Goal: Book appointment/travel/reservation

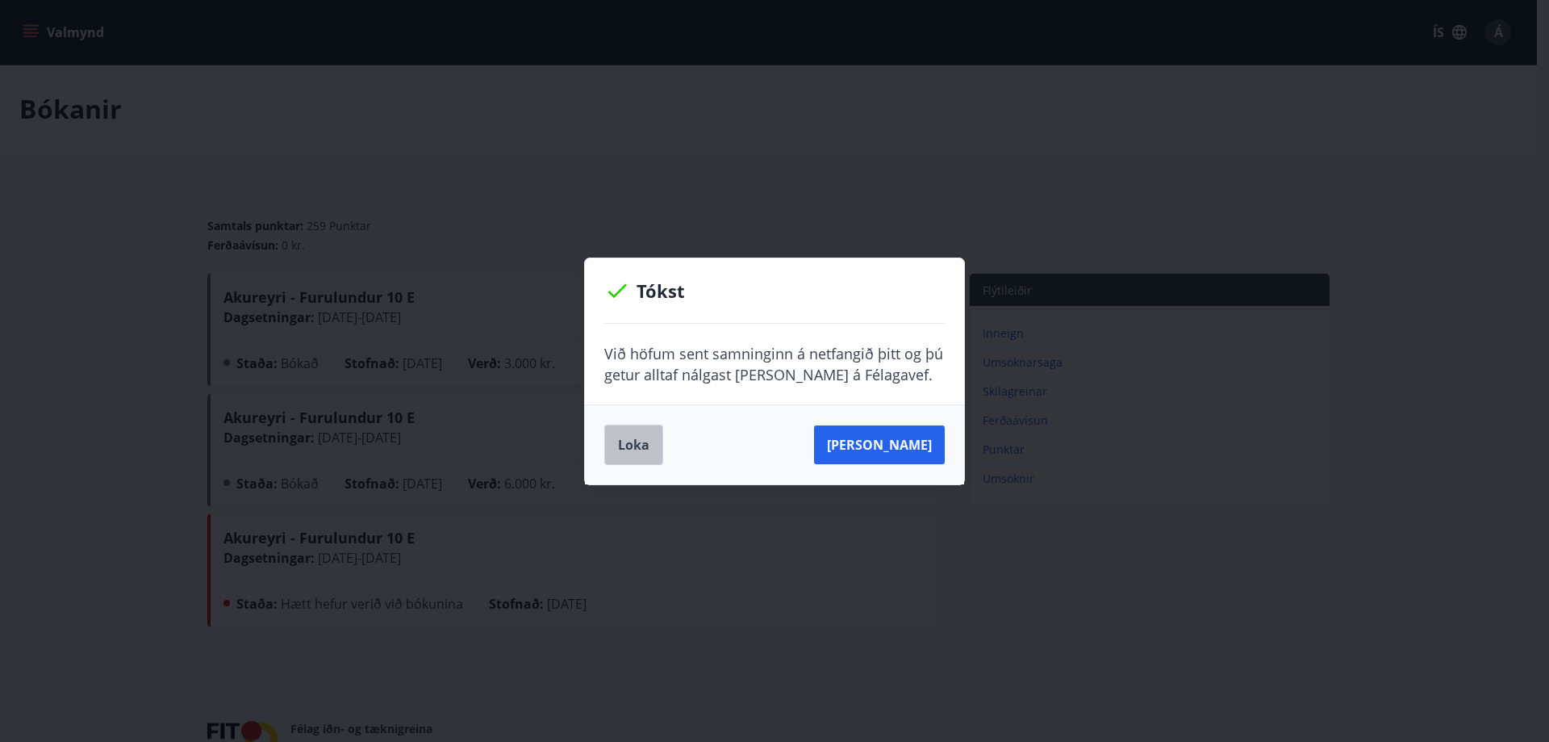
click at [636, 442] on button "Loka" at bounding box center [633, 444] width 59 height 40
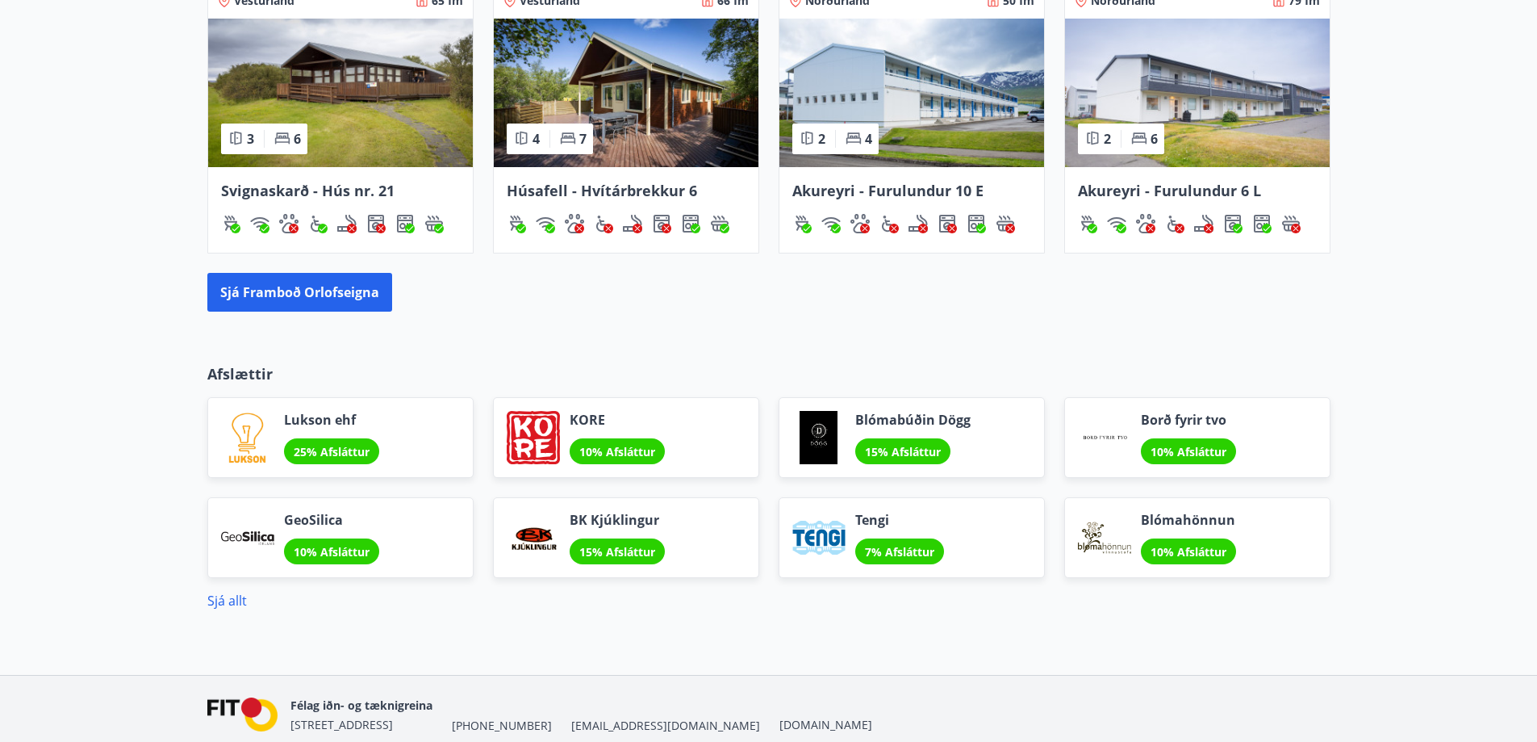
scroll to position [1445, 0]
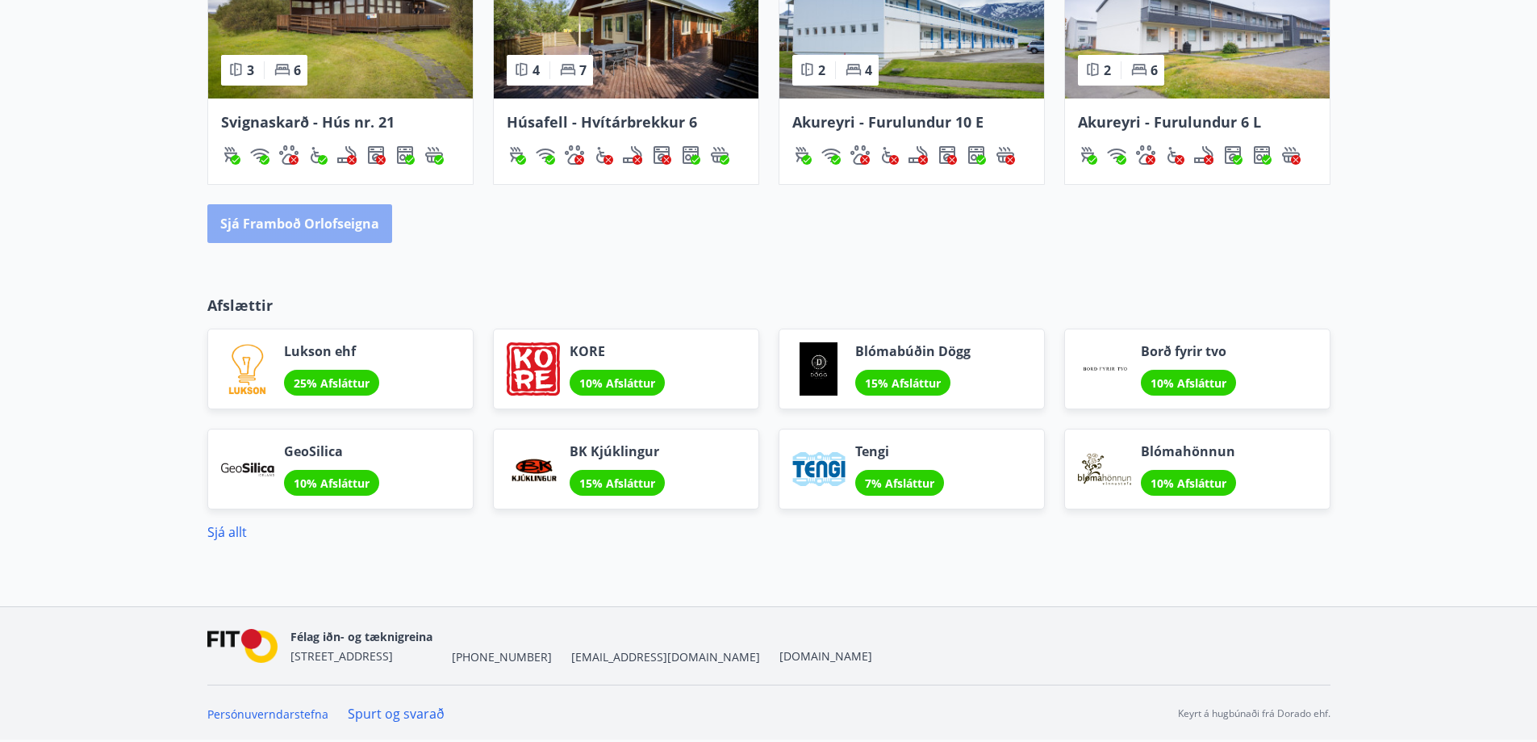
click at [306, 218] on button "Sjá framboð orlofseigna" at bounding box center [299, 223] width 185 height 39
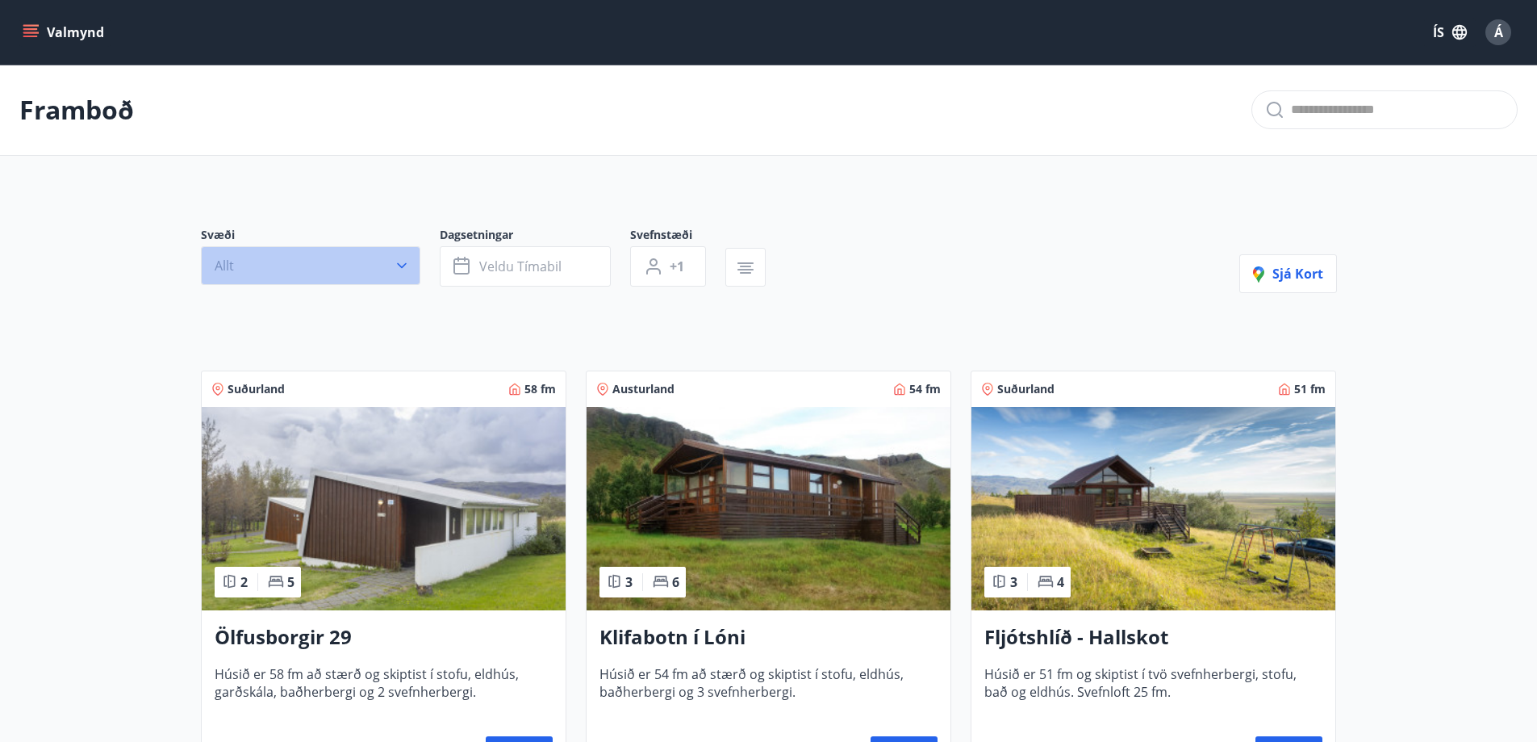
click at [404, 261] on icon "button" at bounding box center [402, 265] width 16 height 16
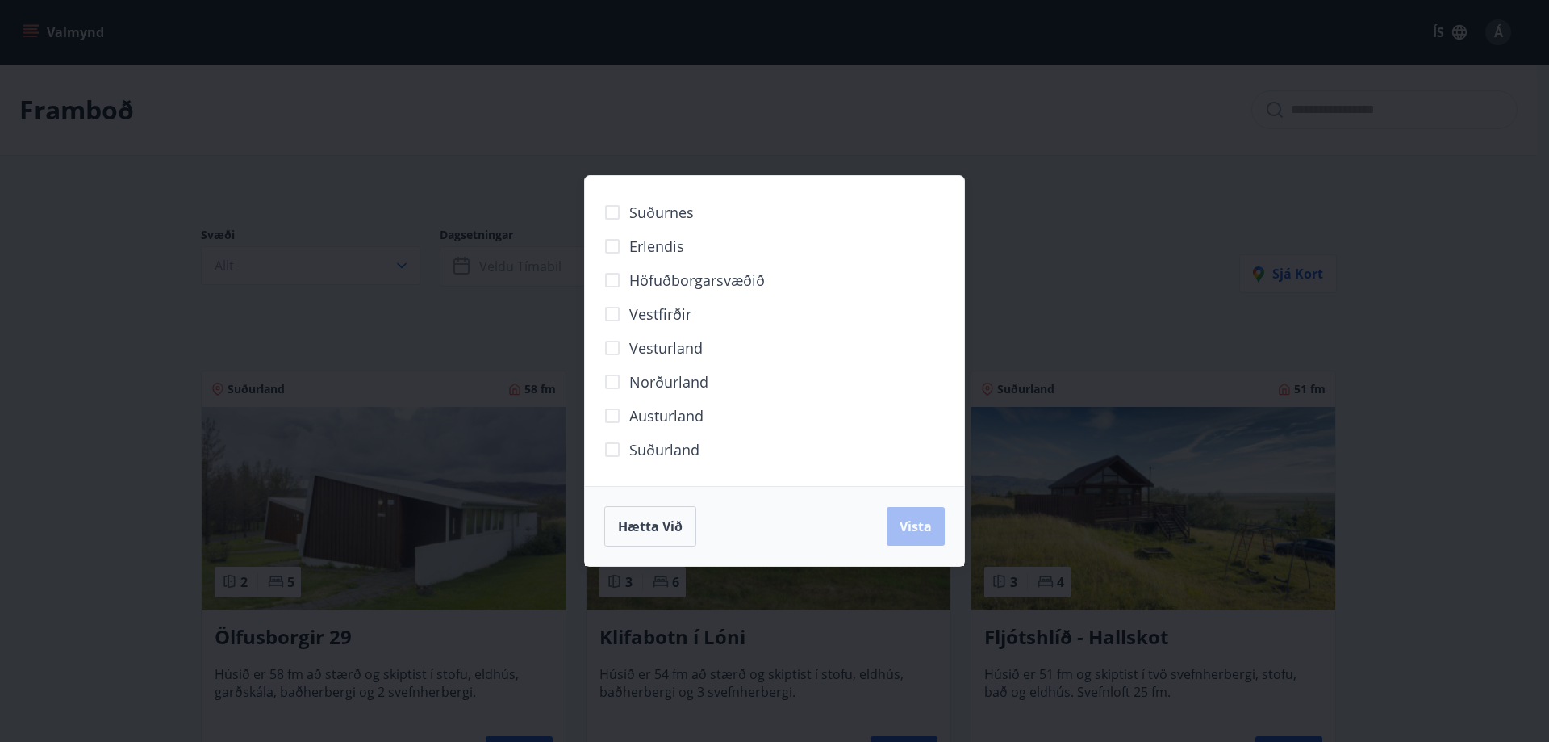
click at [658, 448] on span "Suðurland" at bounding box center [664, 449] width 70 height 21
click at [921, 522] on span "Vista" at bounding box center [916, 526] width 32 height 18
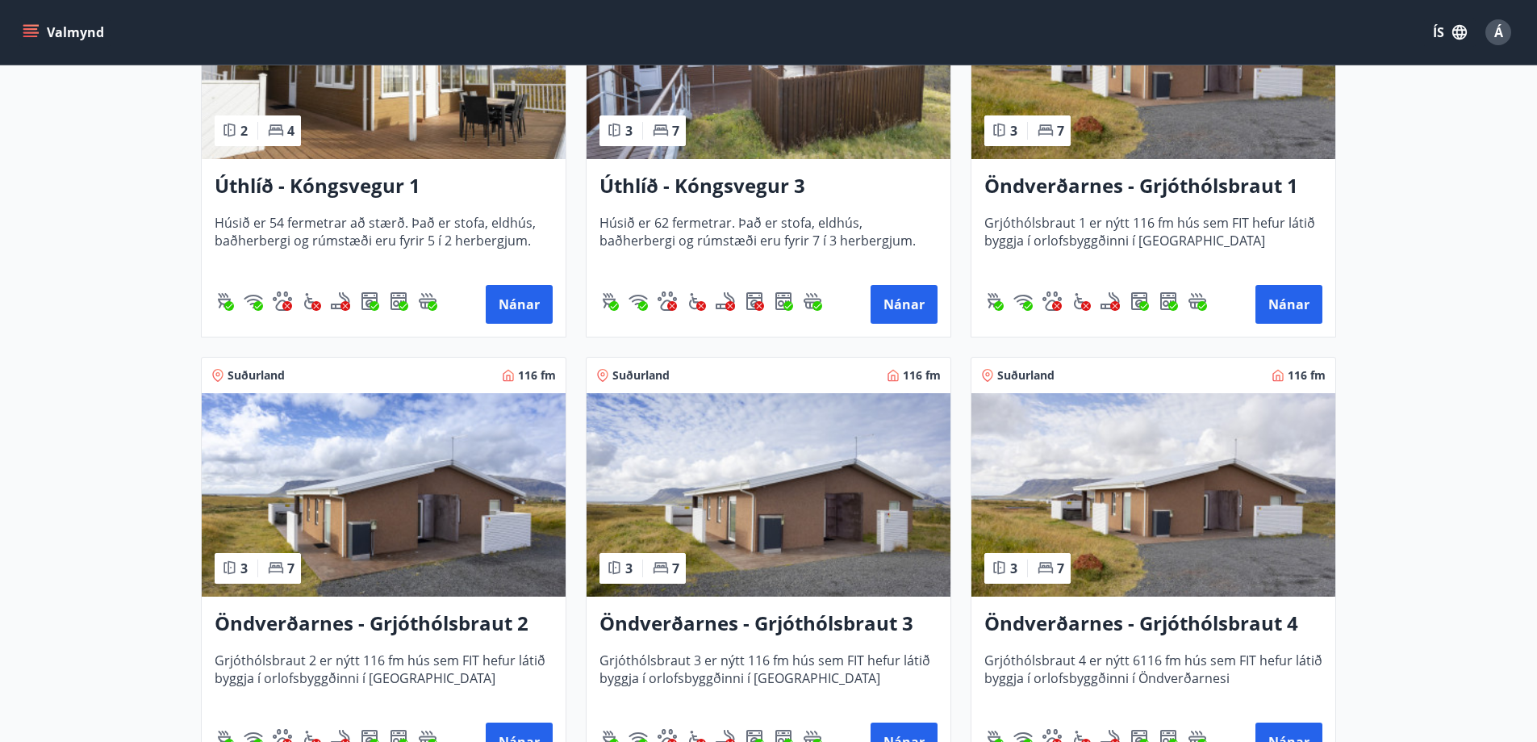
scroll to position [1372, 0]
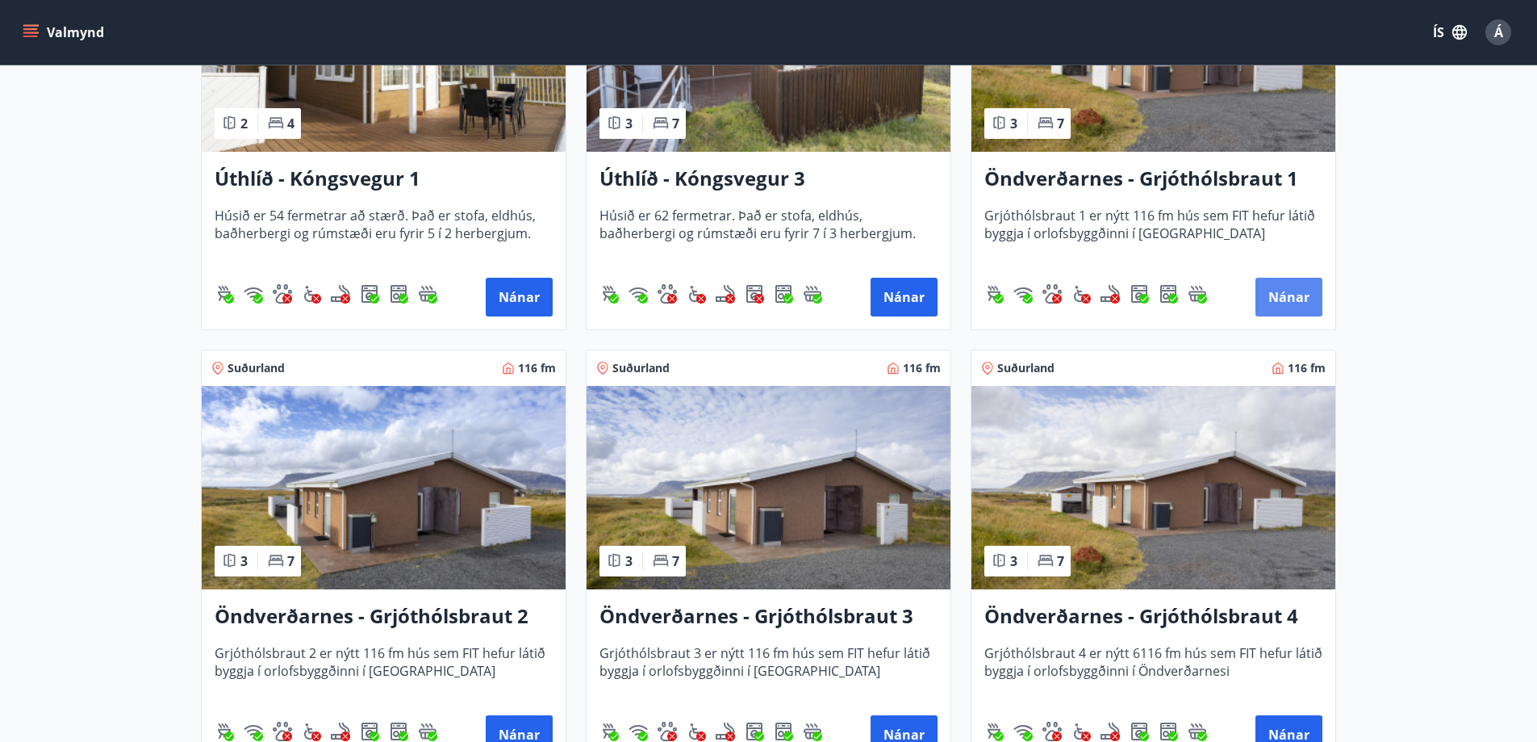
click at [1284, 291] on button "Nánar" at bounding box center [1289, 297] width 67 height 39
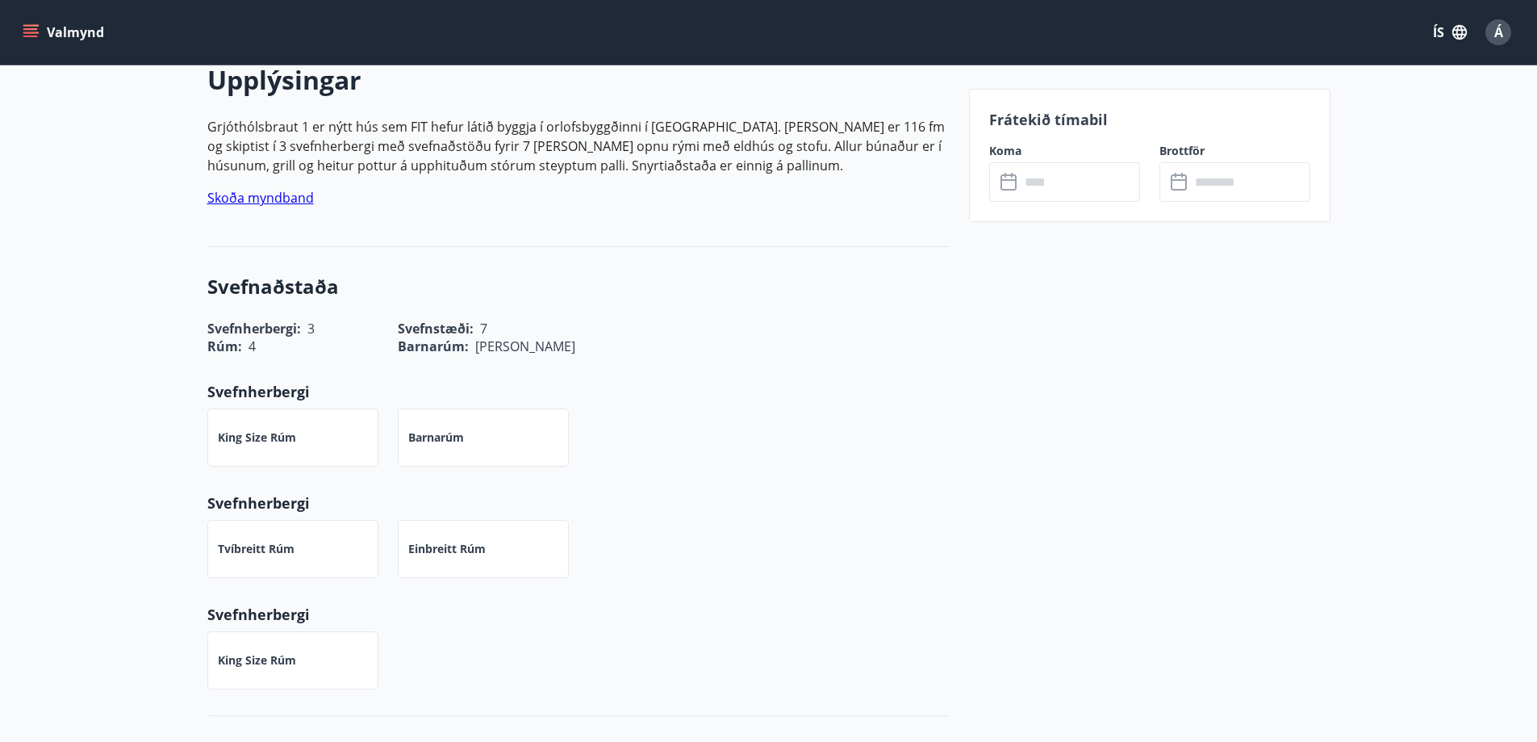
scroll to position [565, 0]
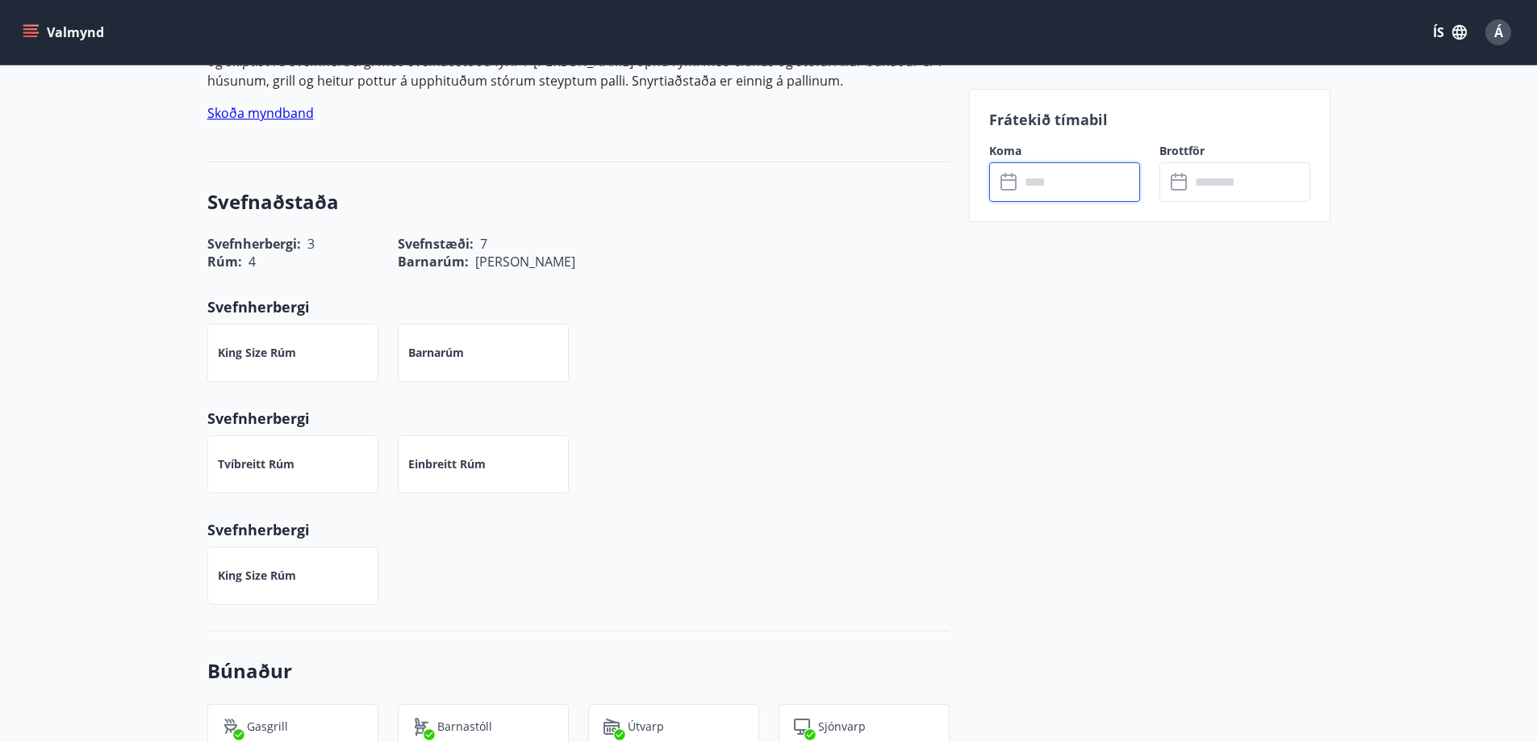
click at [1059, 192] on input "text" at bounding box center [1080, 182] width 120 height 40
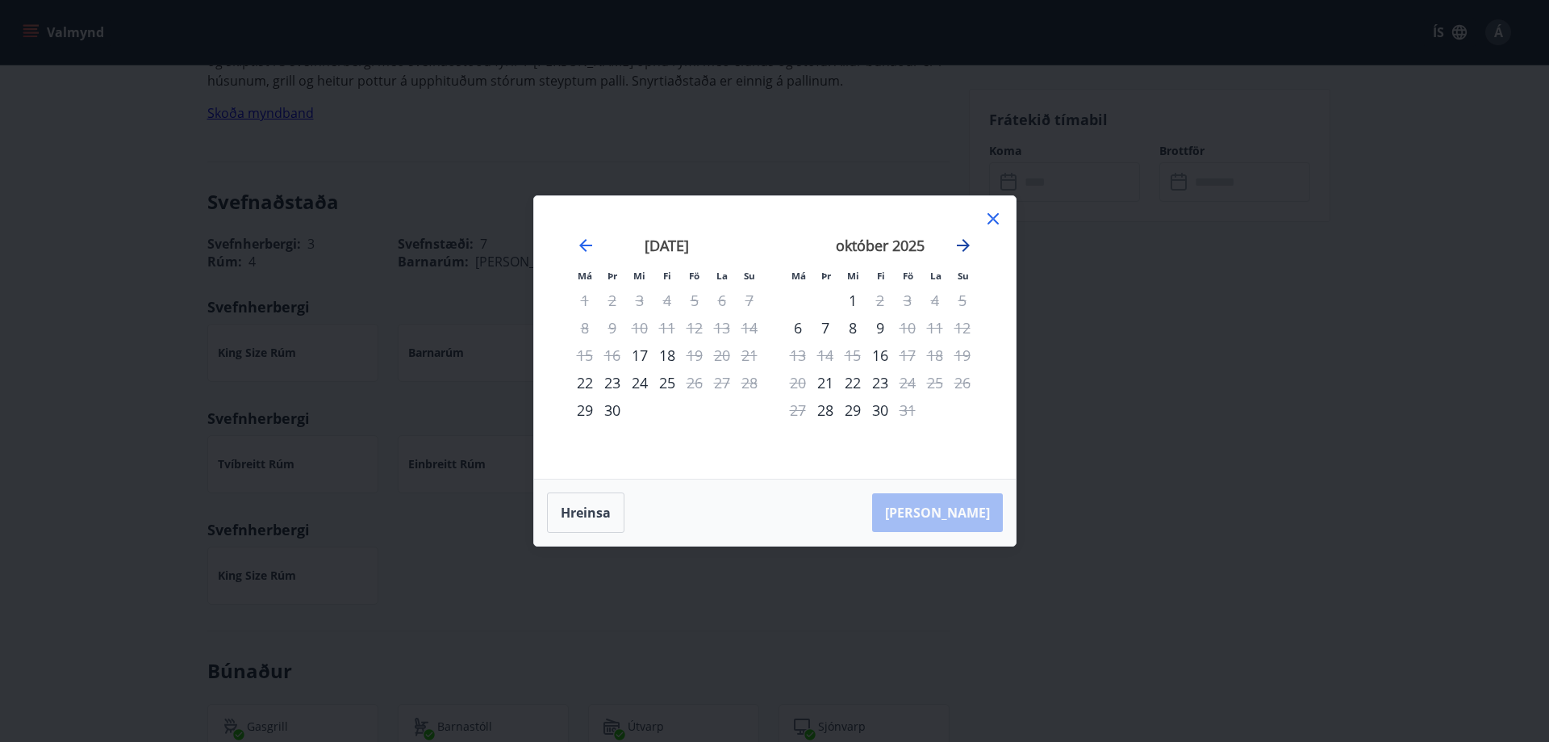
click at [967, 240] on icon "Move forward to switch to the next month." at bounding box center [963, 245] width 19 height 19
click at [997, 215] on icon at bounding box center [993, 218] width 11 height 11
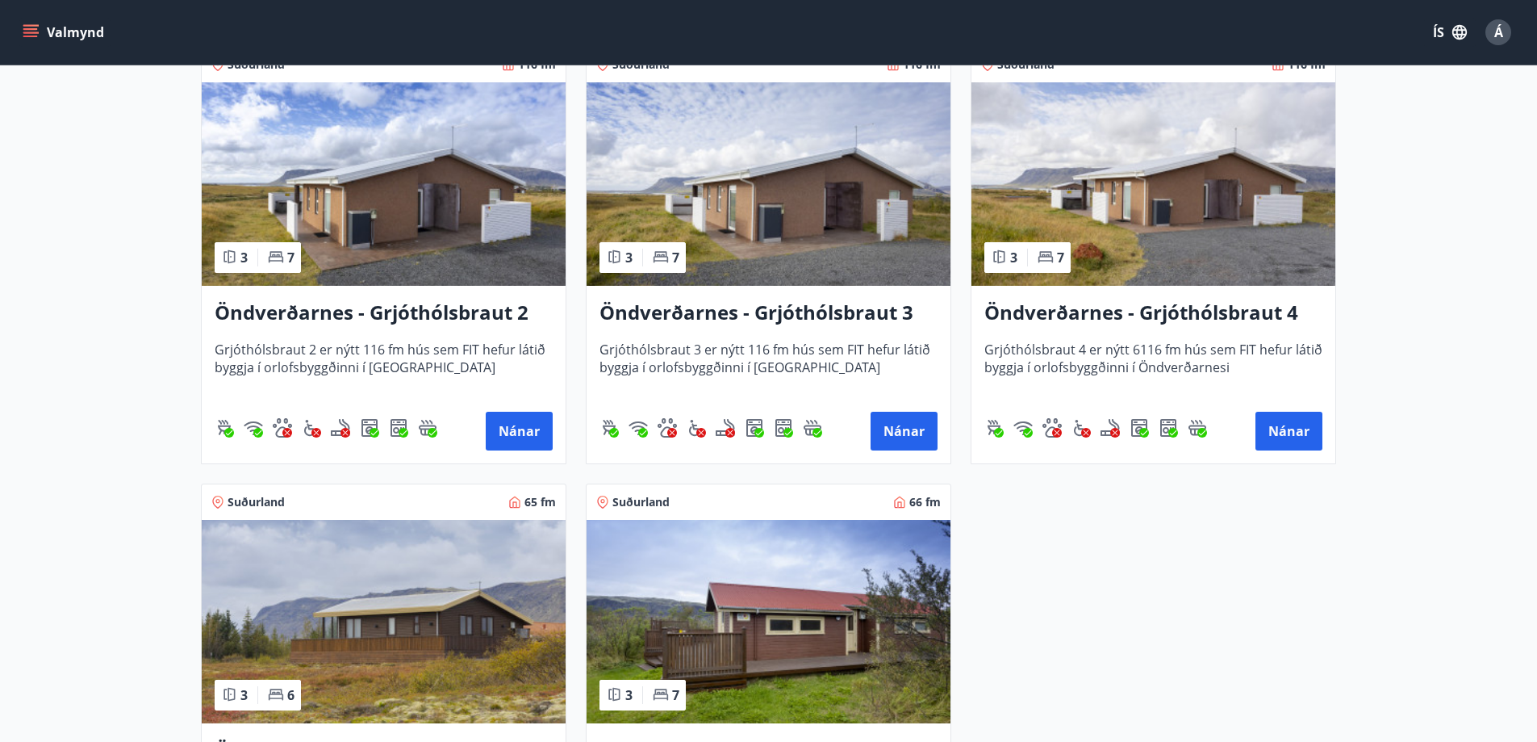
scroll to position [1645, 0]
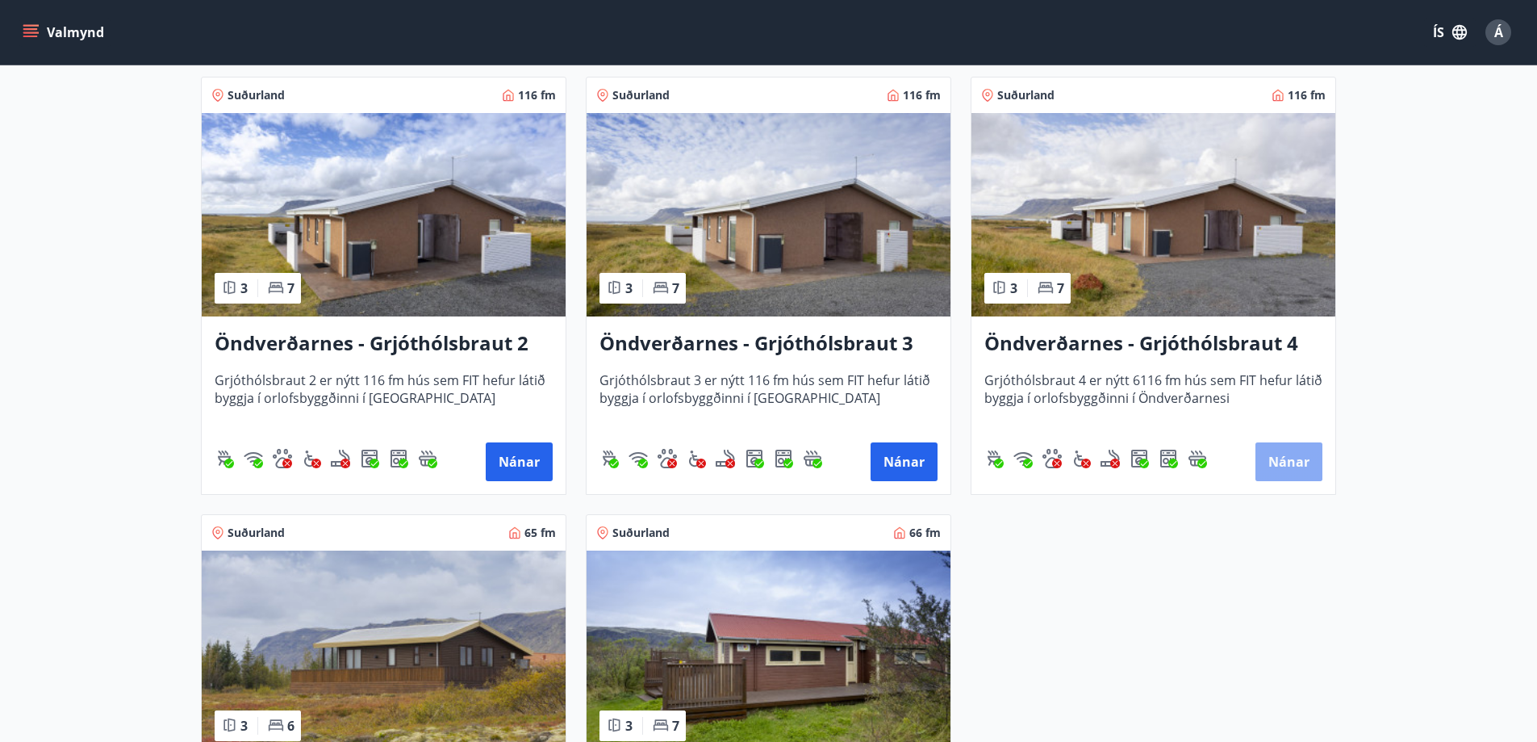
click at [1297, 459] on button "Nánar" at bounding box center [1289, 461] width 67 height 39
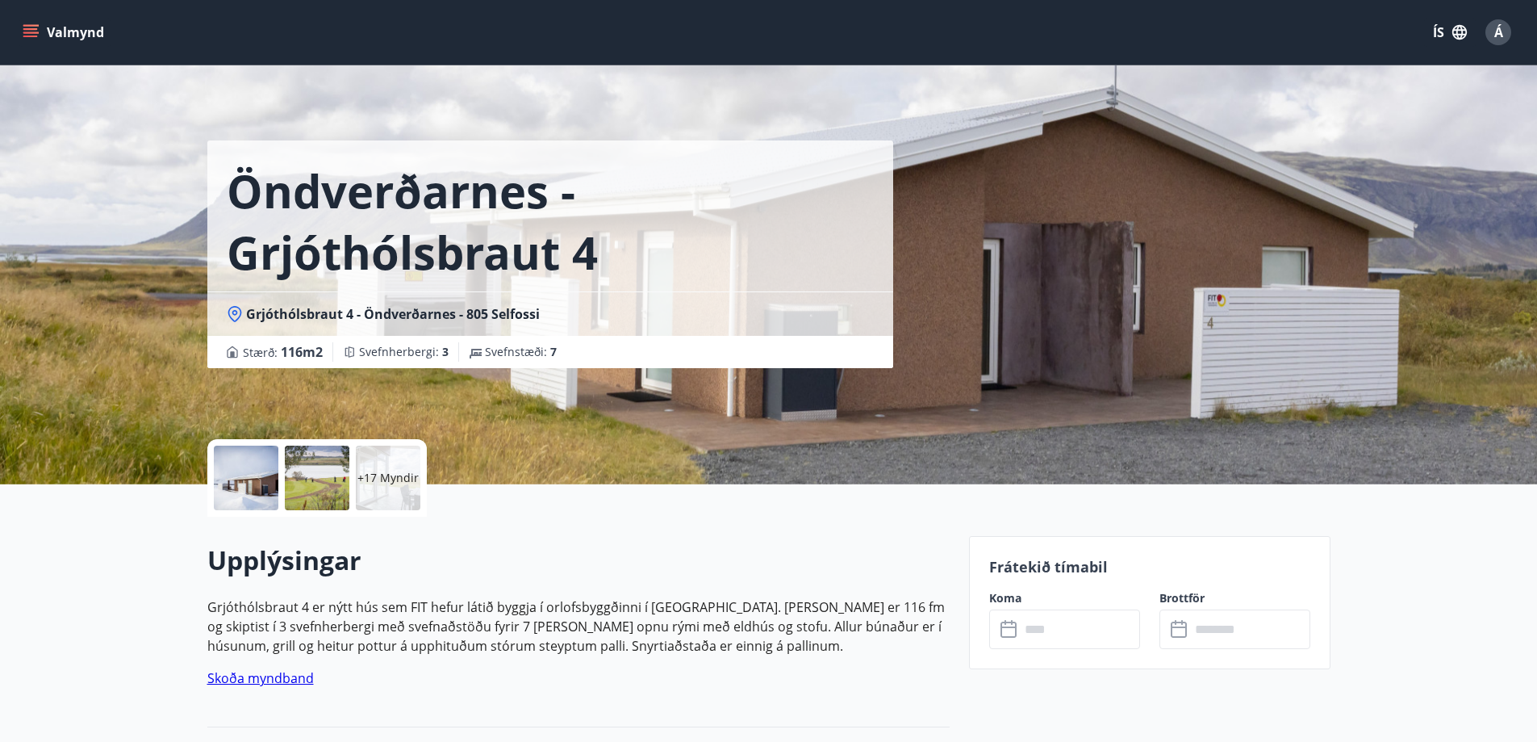
click at [1080, 629] on input "text" at bounding box center [1080, 629] width 120 height 40
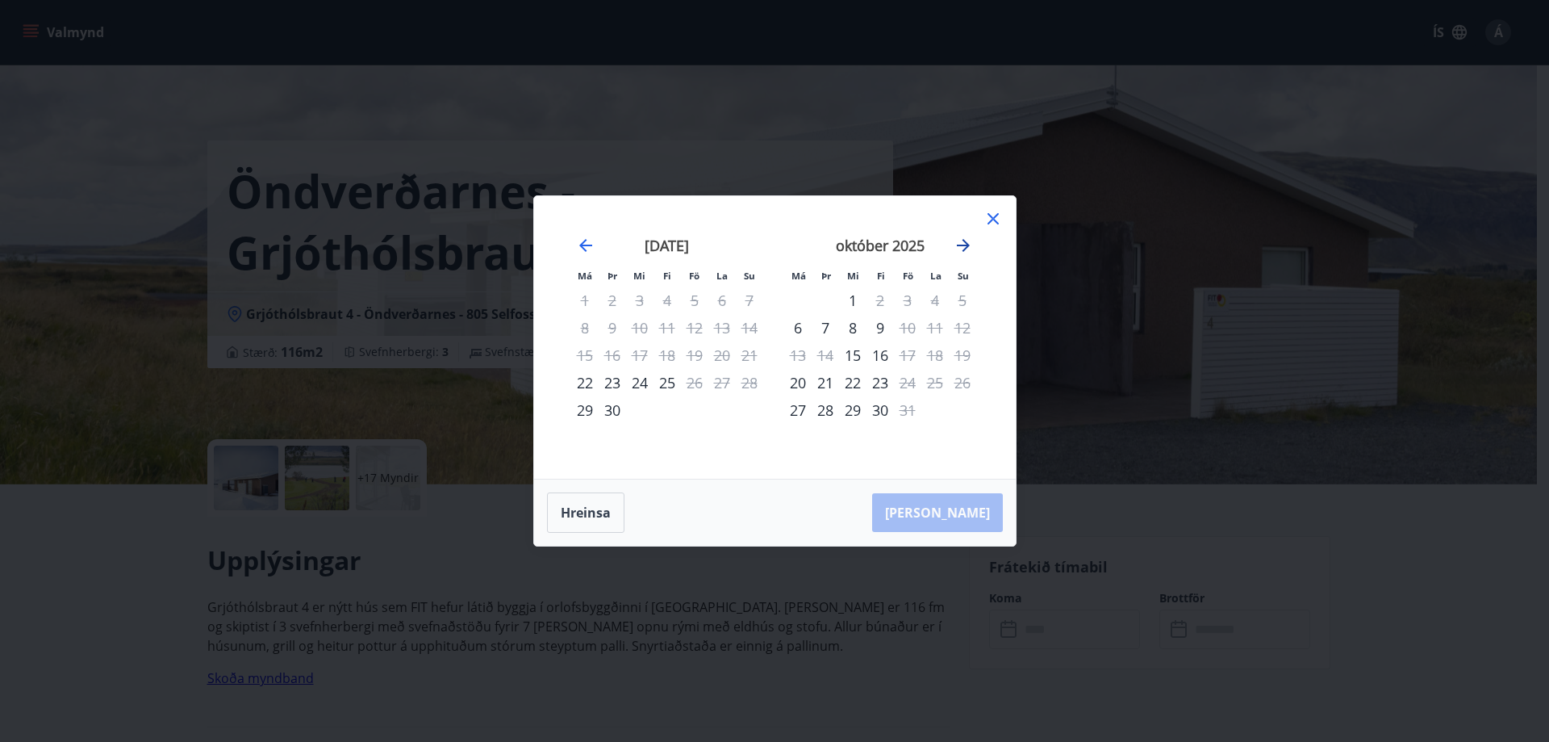
click at [963, 241] on icon "Move forward to switch to the next month." at bounding box center [963, 245] width 19 height 19
click at [994, 215] on icon at bounding box center [993, 218] width 19 height 19
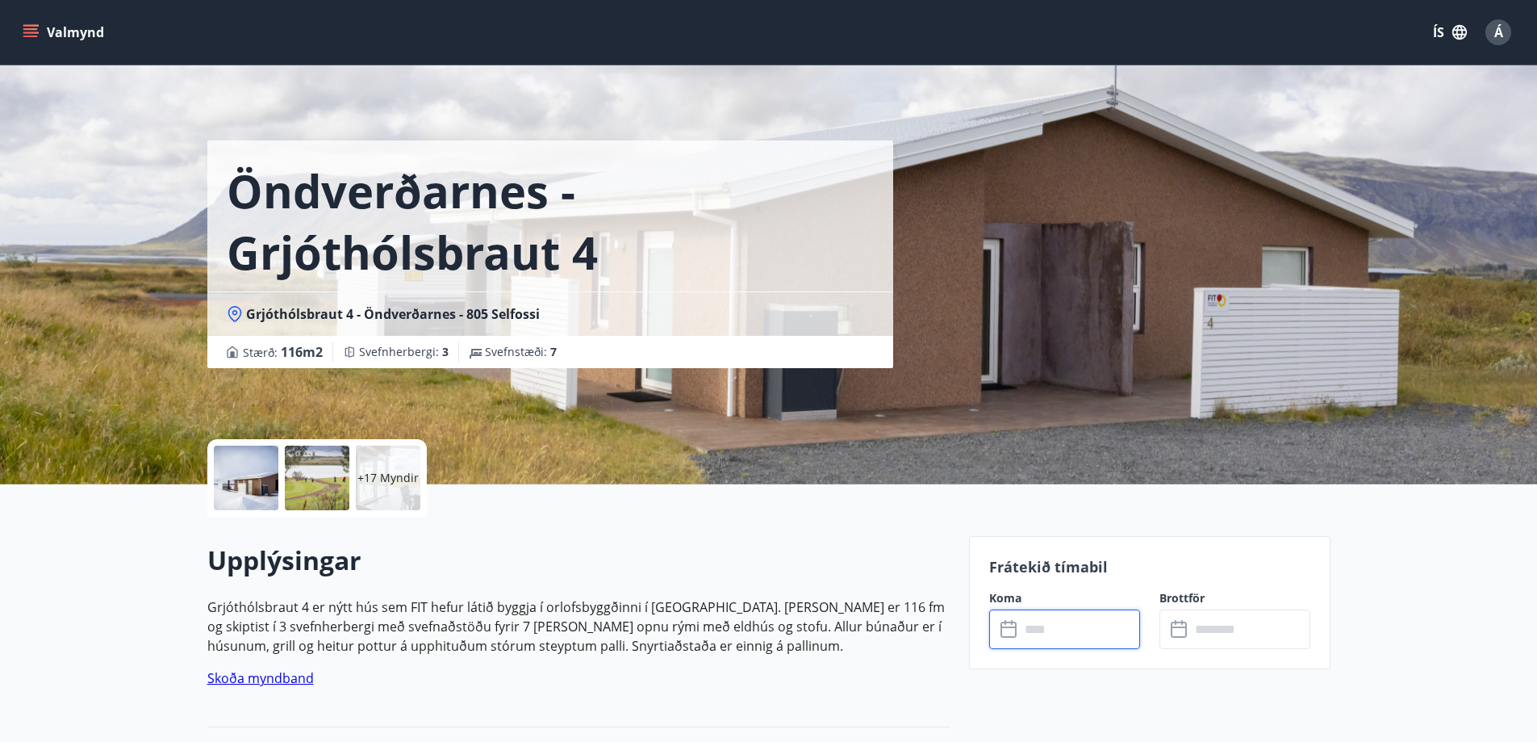
click at [1052, 633] on input "text" at bounding box center [1080, 629] width 120 height 40
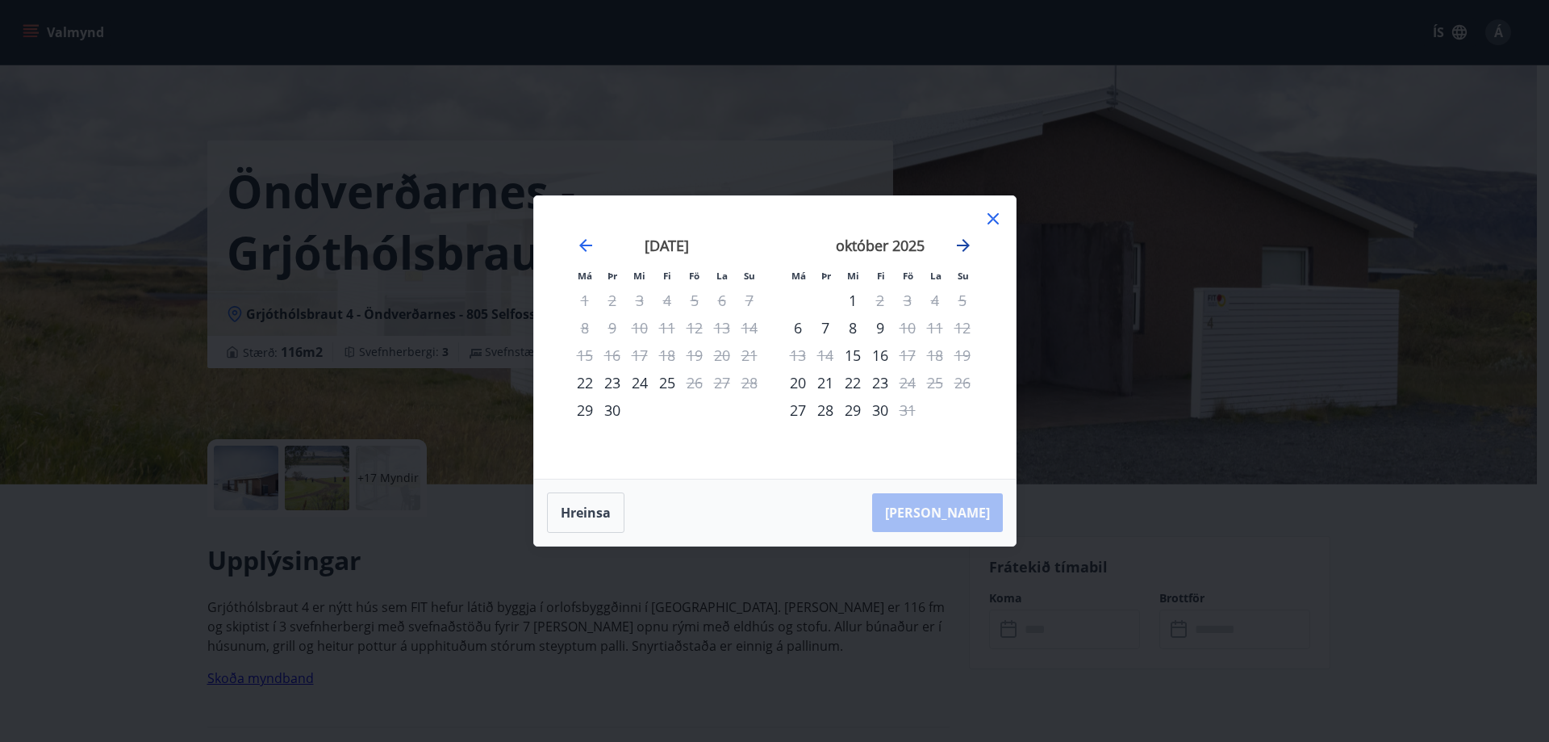
click at [963, 242] on icon "Move forward to switch to the next month." at bounding box center [963, 245] width 19 height 19
click at [968, 243] on icon "Move forward to switch to the next month." at bounding box center [963, 245] width 19 height 19
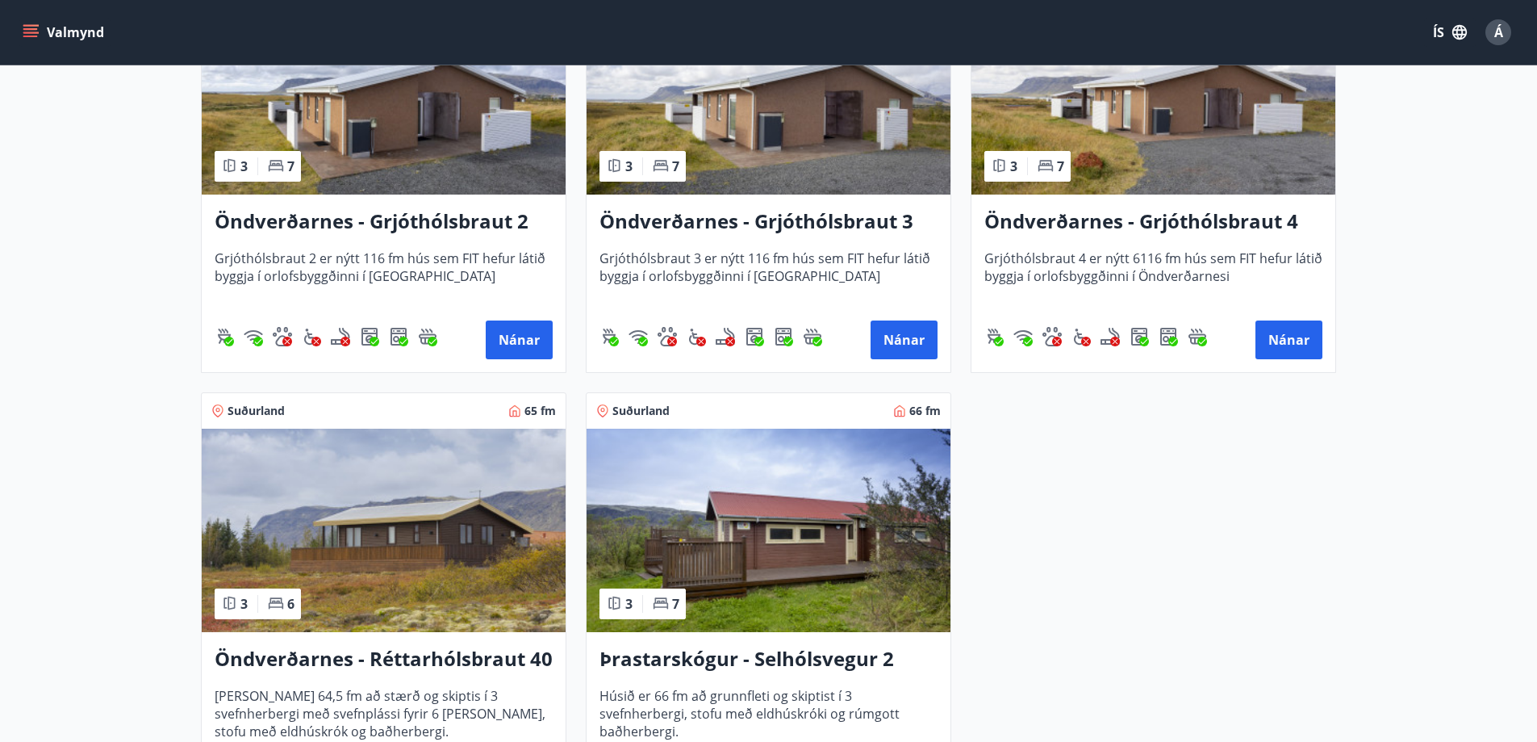
scroll to position [1775, 0]
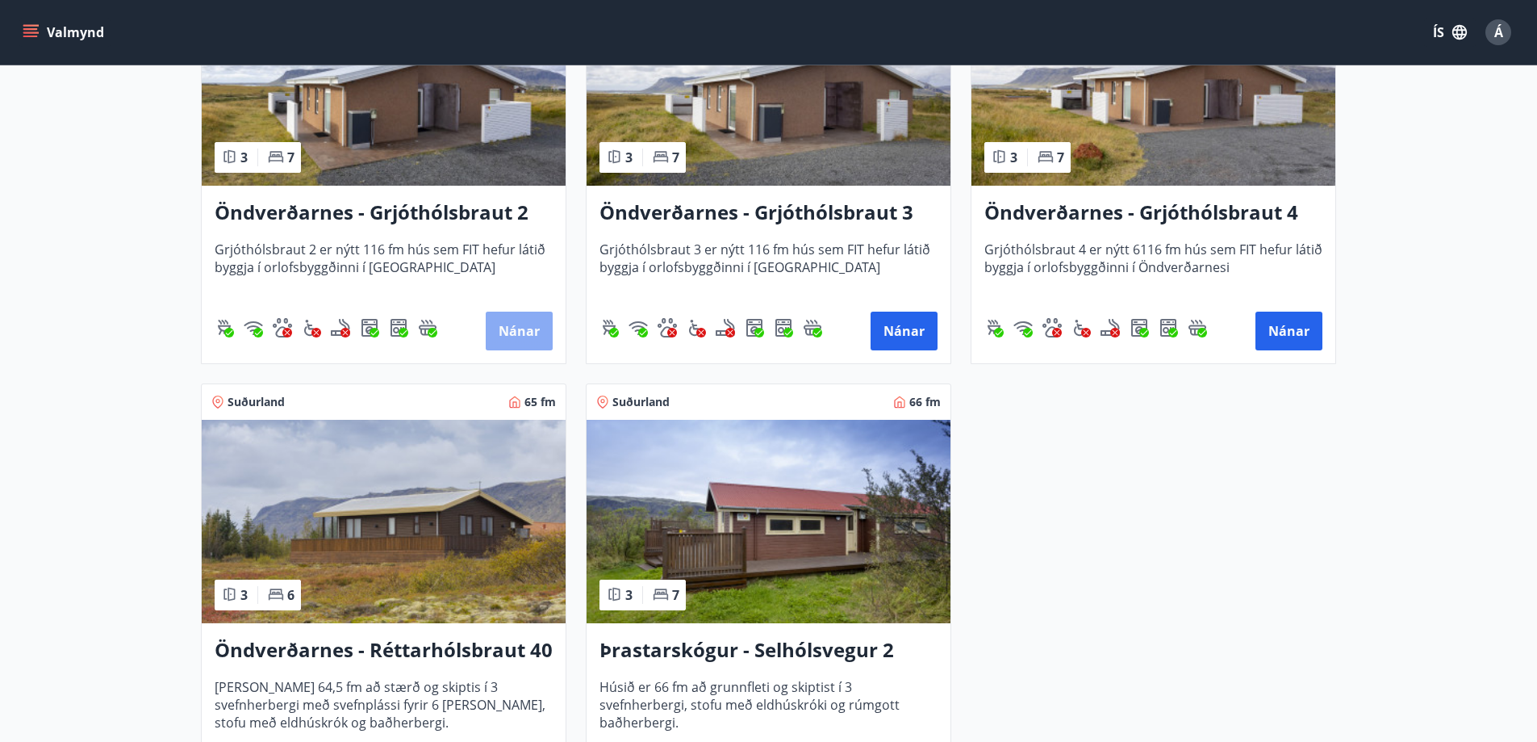
click at [497, 317] on button "Nánar" at bounding box center [519, 330] width 67 height 39
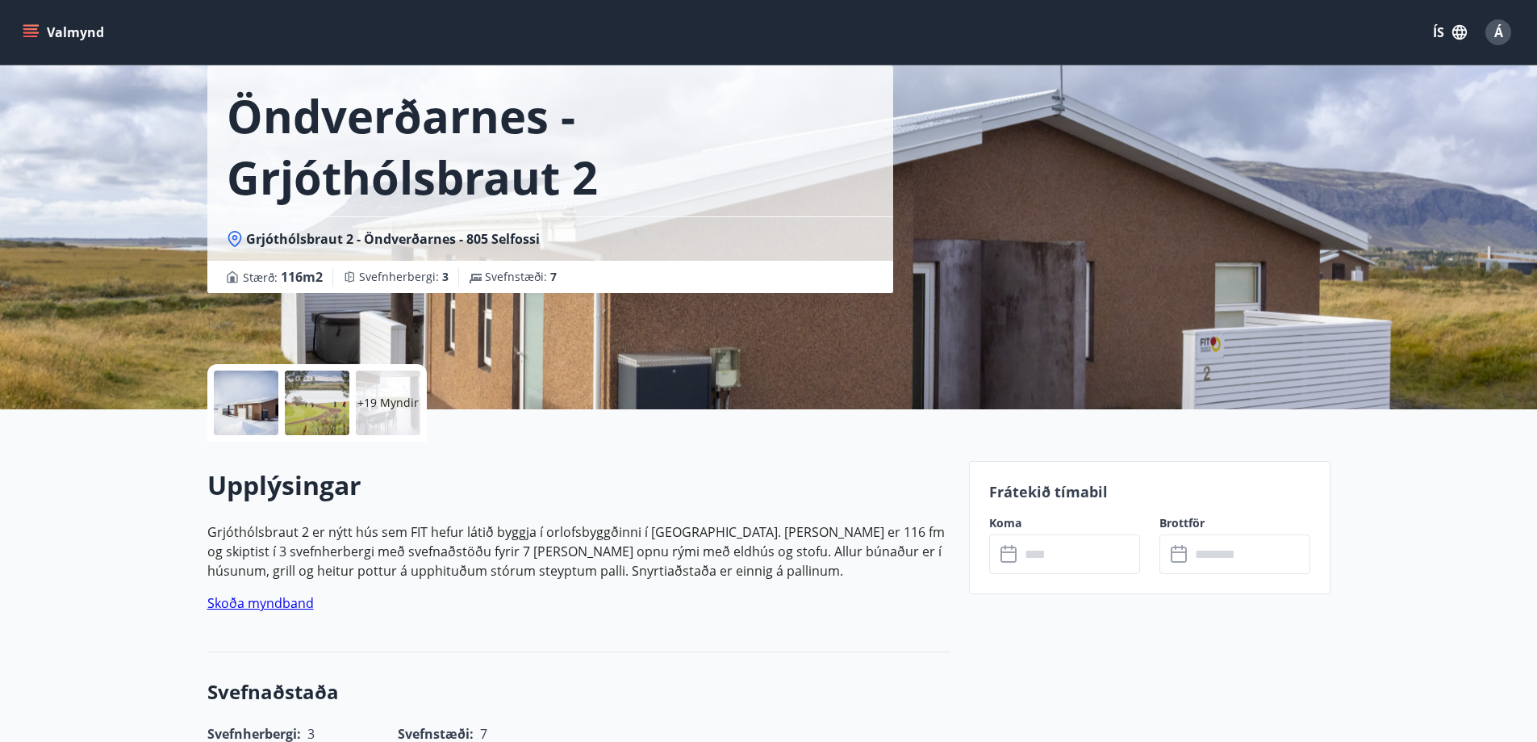
scroll to position [323, 0]
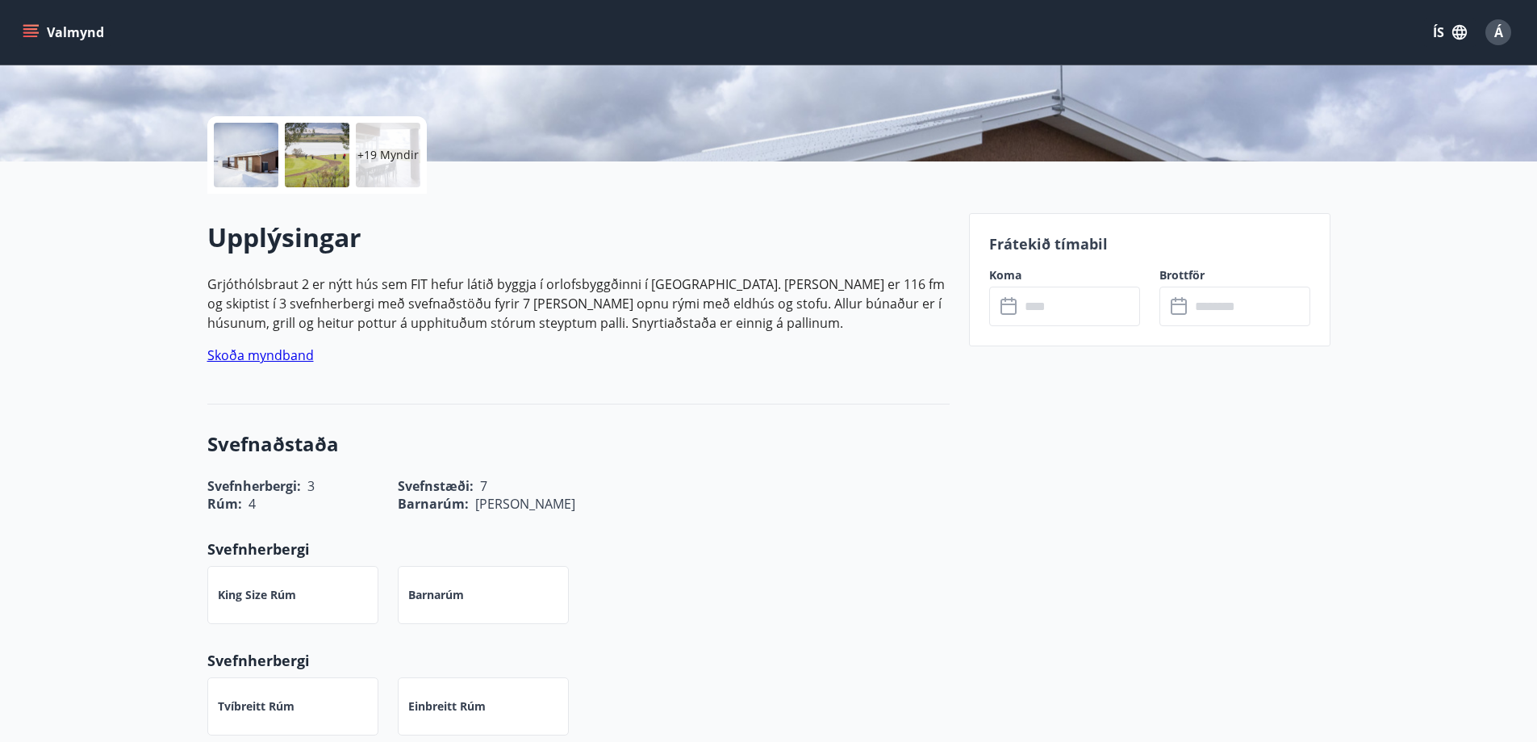
click at [1063, 308] on input "text" at bounding box center [1080, 306] width 120 height 40
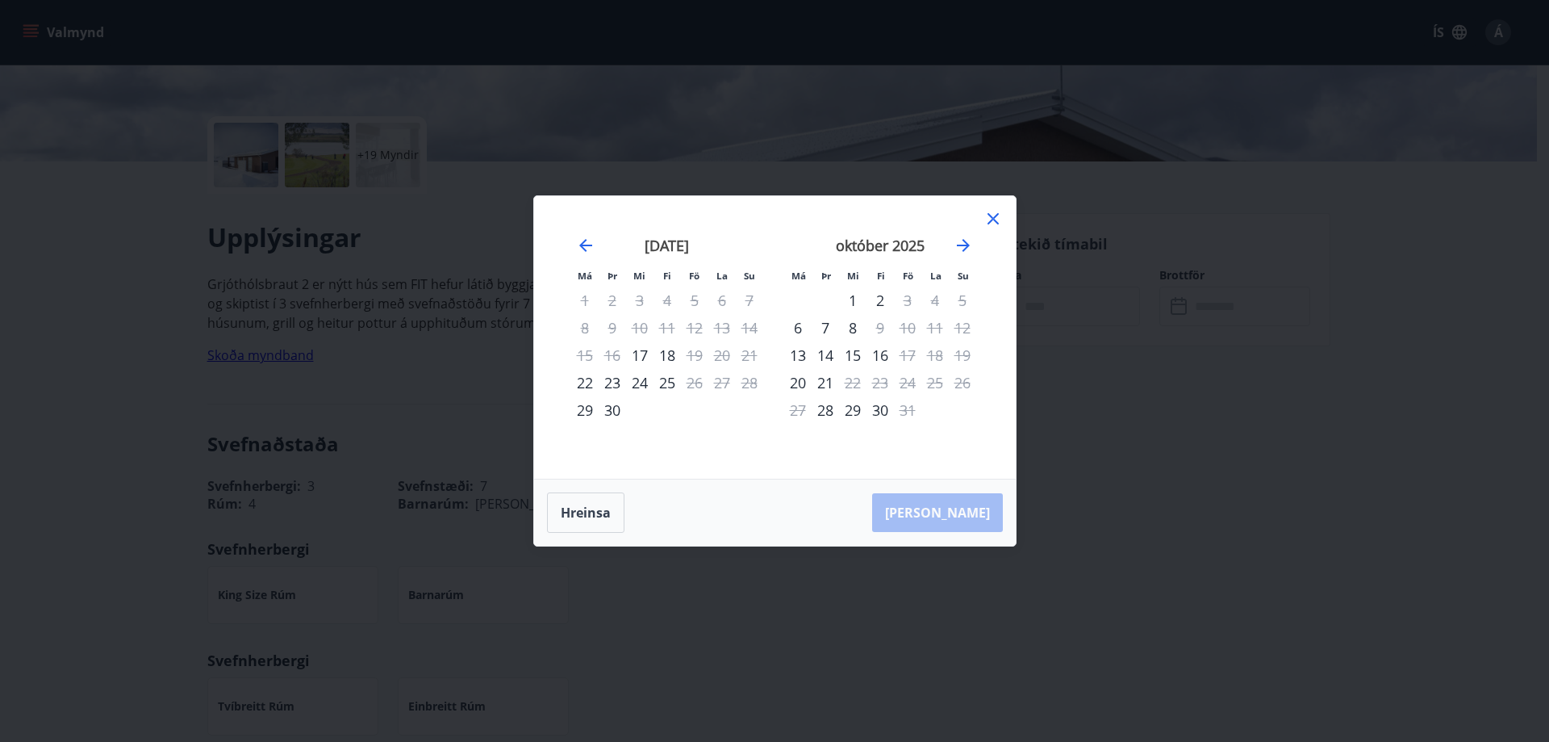
click at [995, 215] on icon at bounding box center [993, 218] width 19 height 19
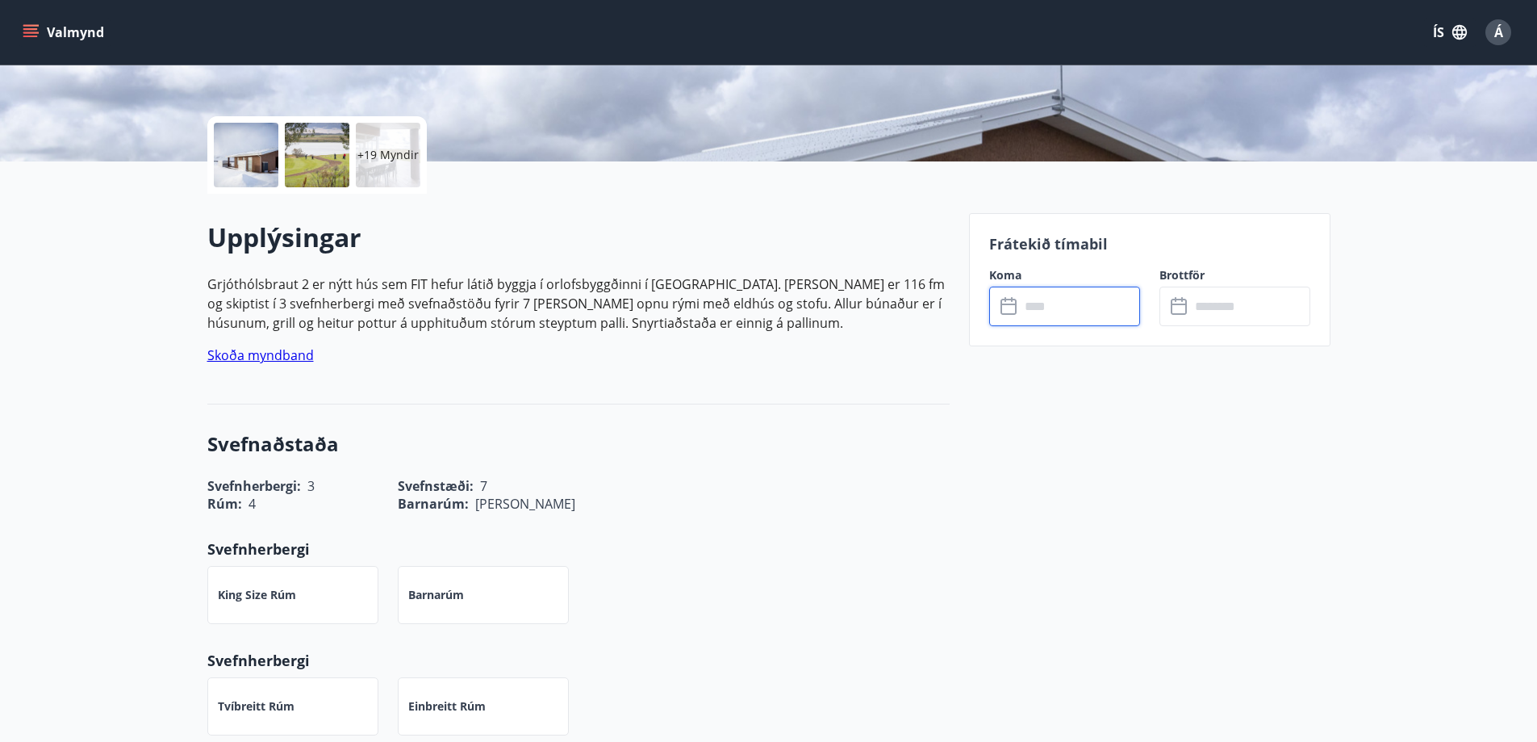
click at [1059, 311] on input "text" at bounding box center [1080, 306] width 120 height 40
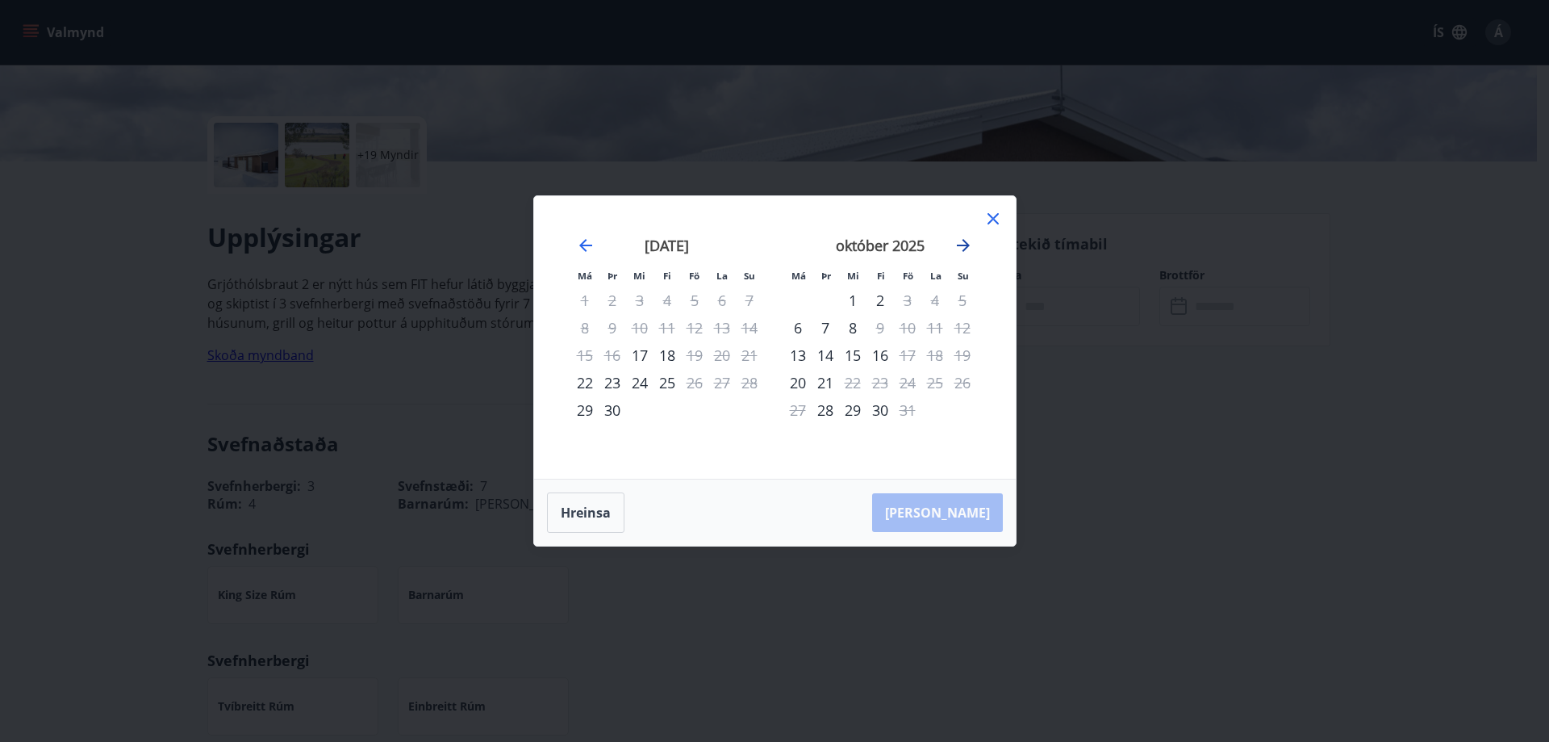
click at [961, 239] on icon "Move forward to switch to the next month." at bounding box center [963, 245] width 19 height 19
click at [993, 211] on icon at bounding box center [993, 218] width 19 height 19
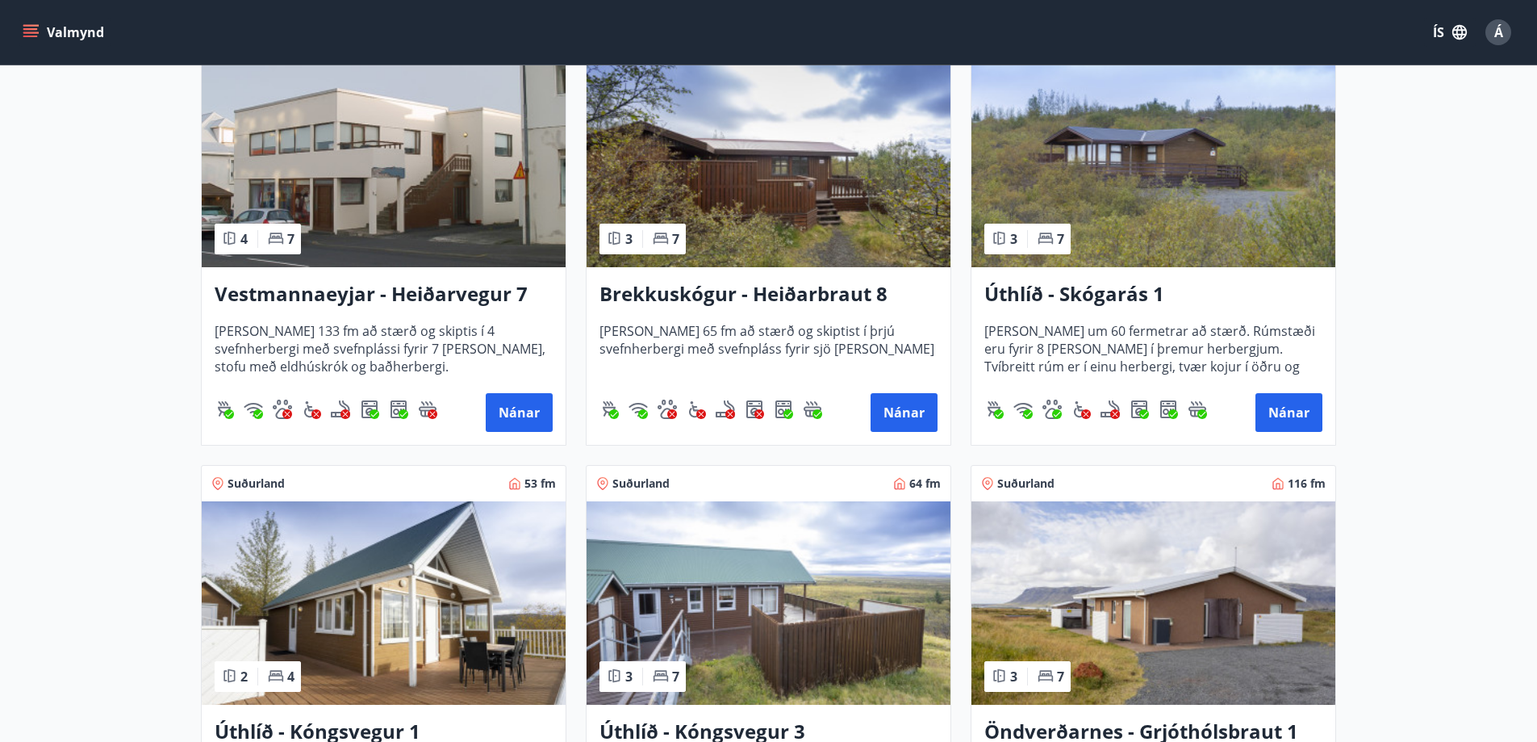
scroll to position [726, 0]
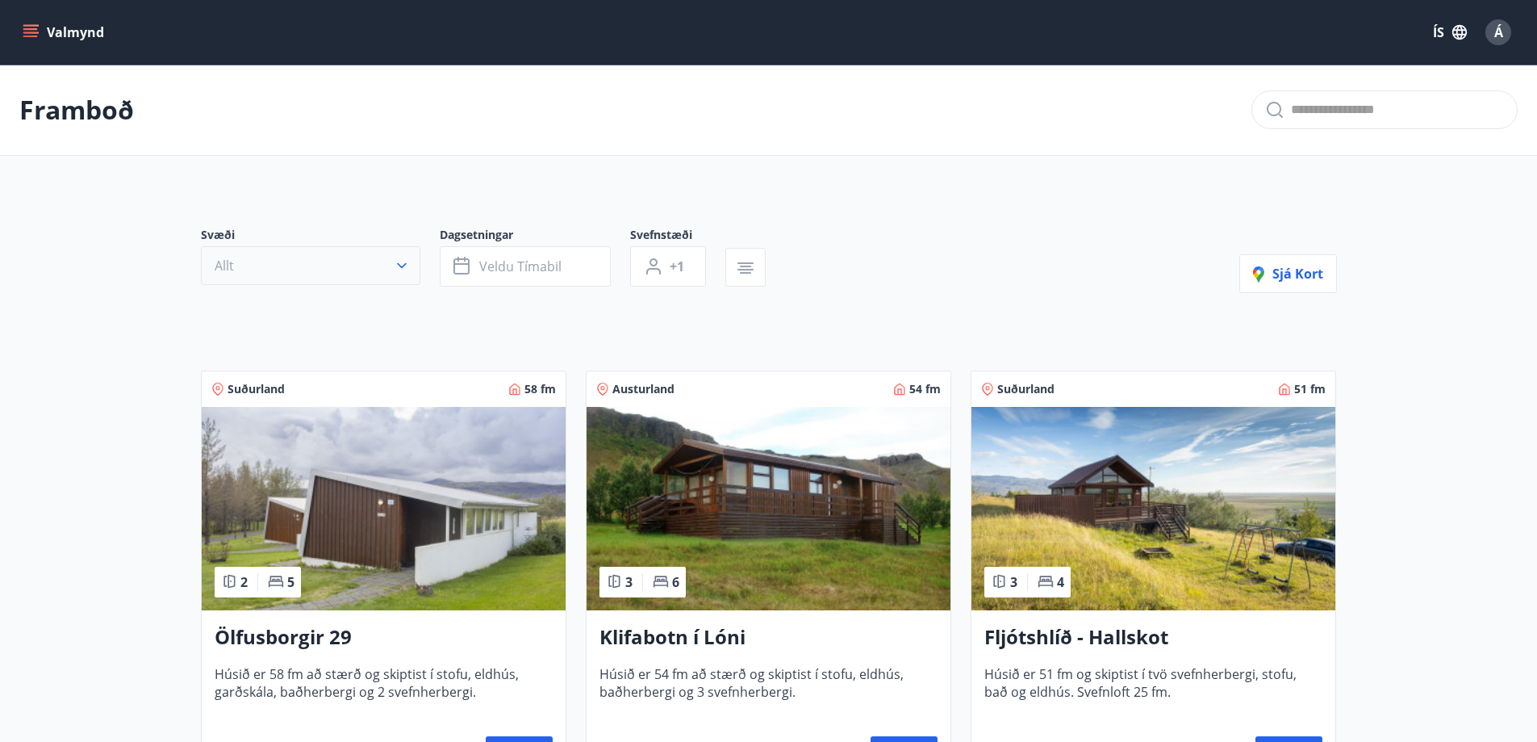
click at [327, 265] on button "Allt" at bounding box center [310, 265] width 219 height 39
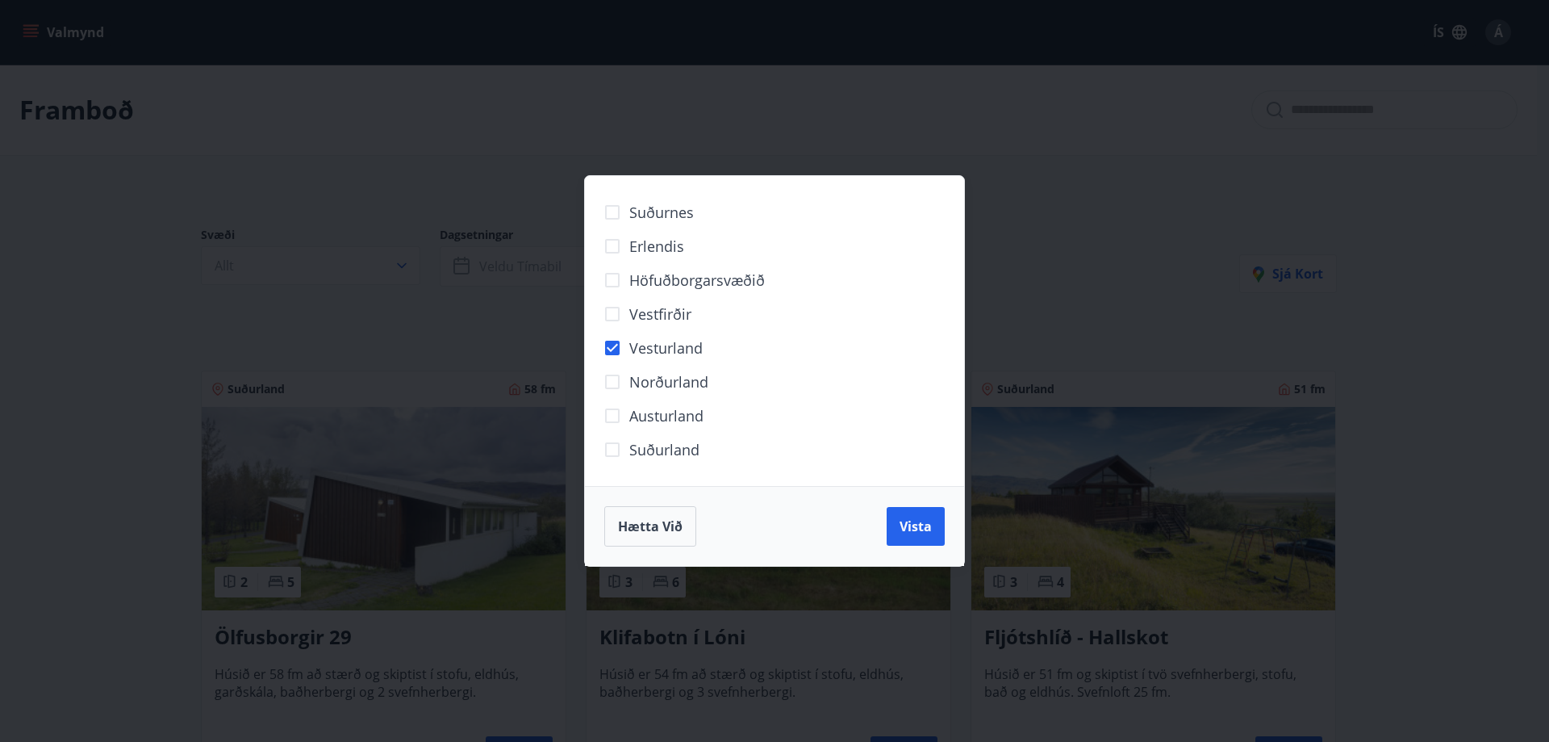
drag, startPoint x: 917, startPoint y: 520, endPoint x: 912, endPoint y: 490, distance: 30.2
click at [917, 519] on span "Vista" at bounding box center [916, 526] width 32 height 18
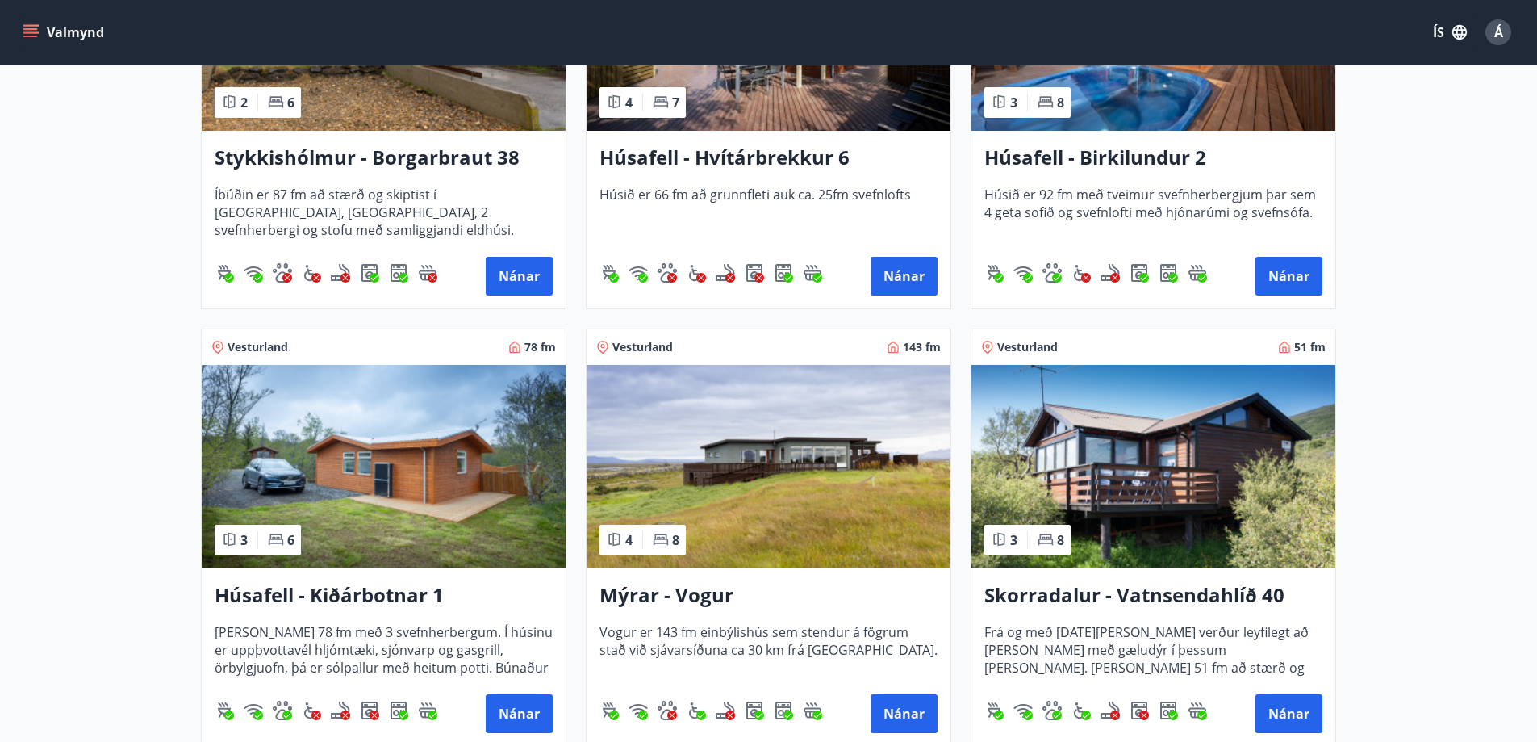
scroll to position [646, 0]
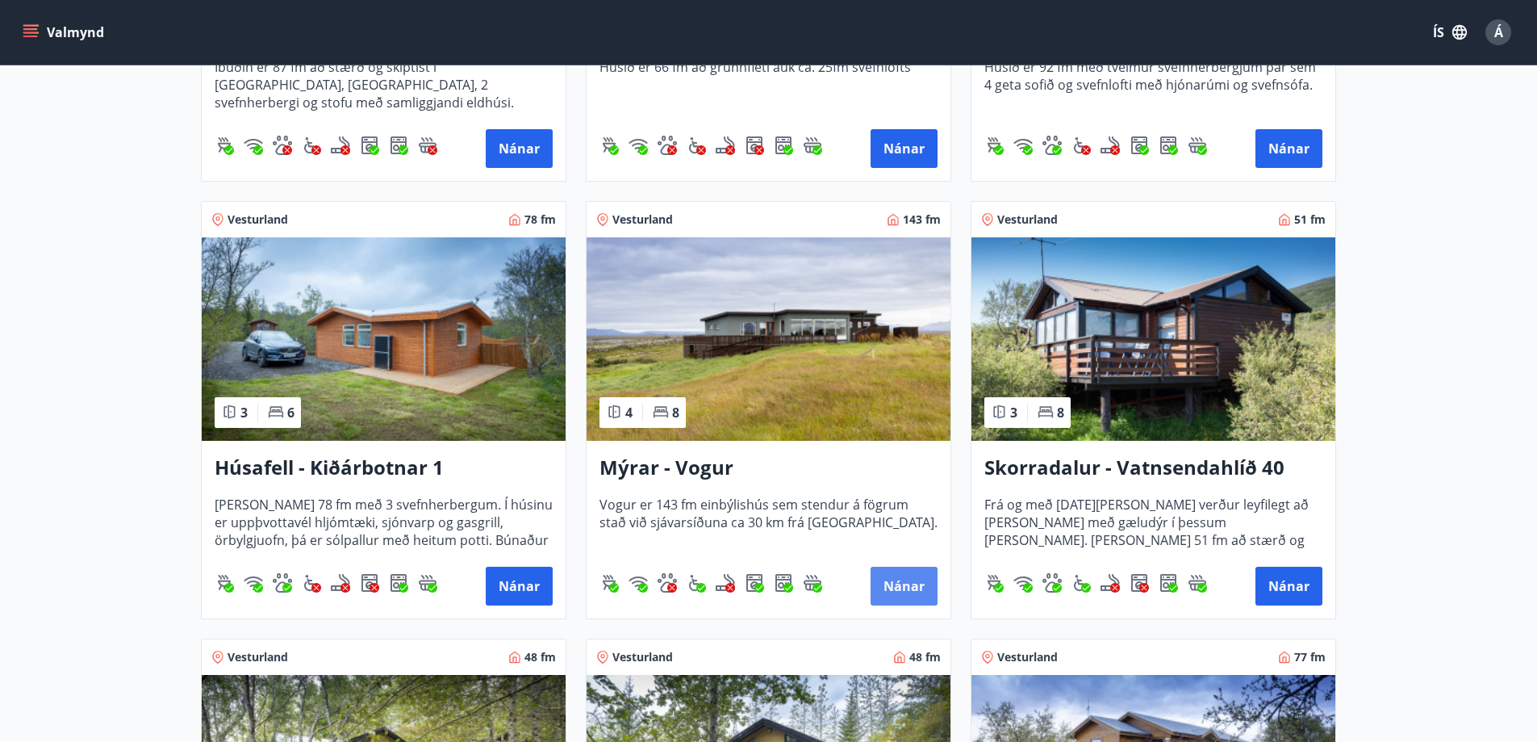
click at [904, 583] on button "Nánar" at bounding box center [904, 585] width 67 height 39
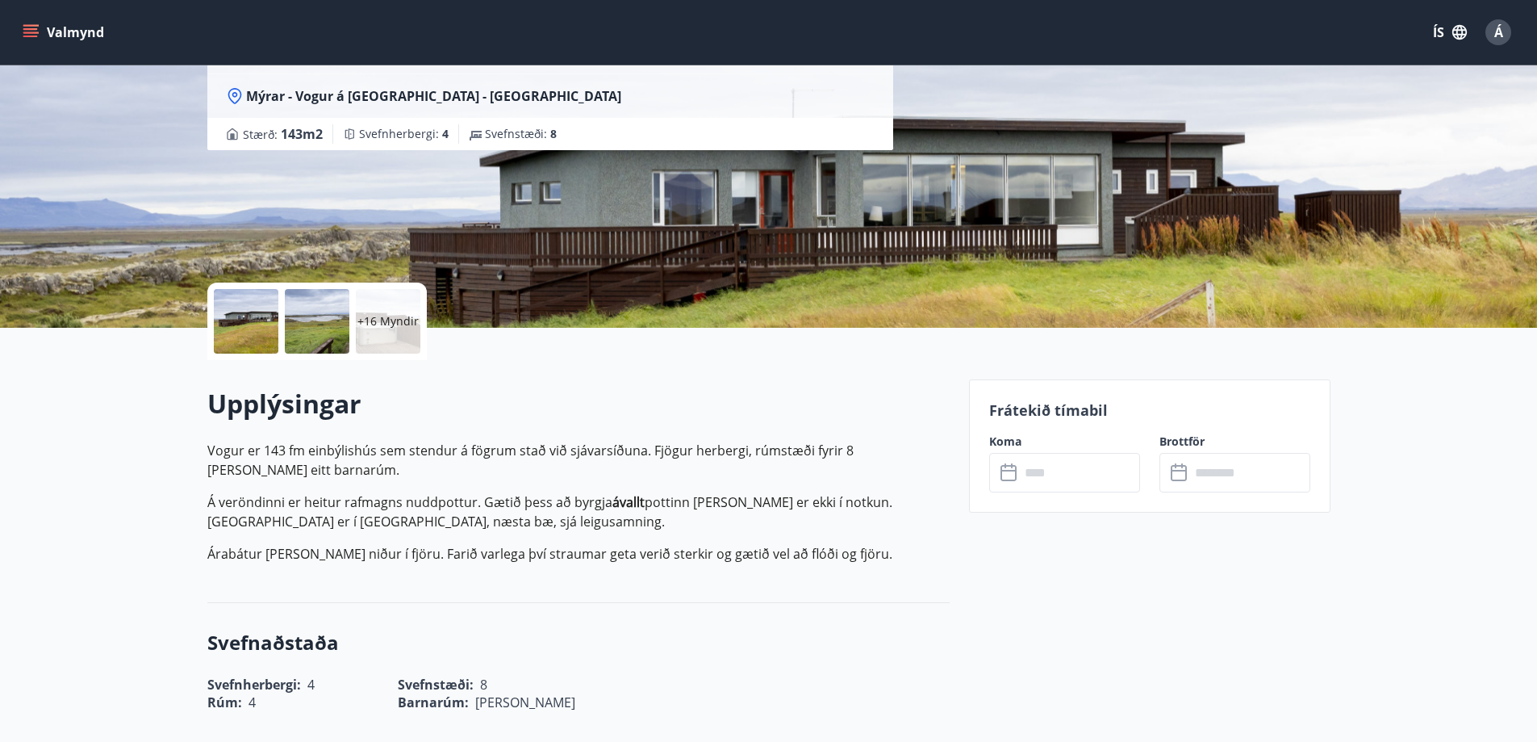
scroll to position [161, 0]
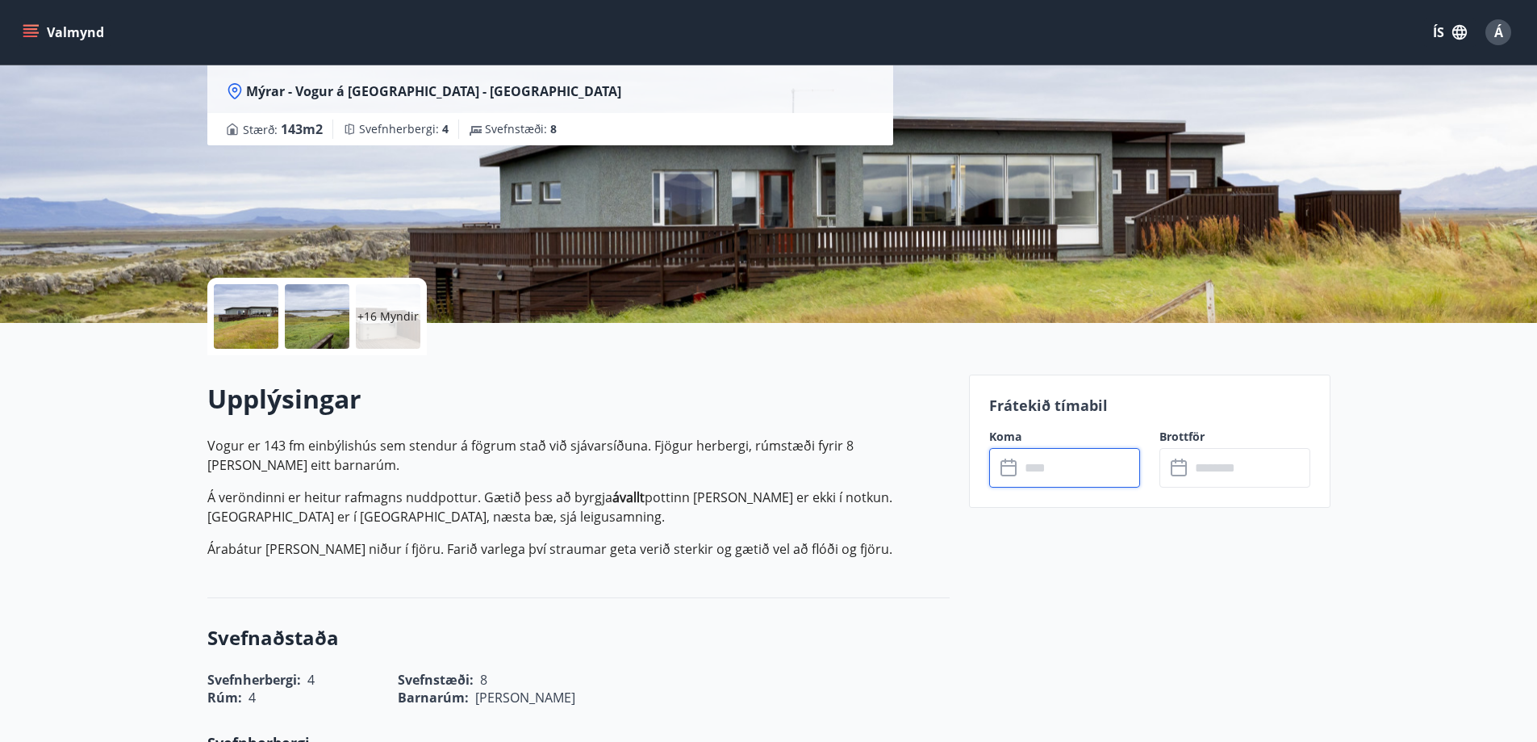
click at [1074, 467] on input "text" at bounding box center [1080, 468] width 120 height 40
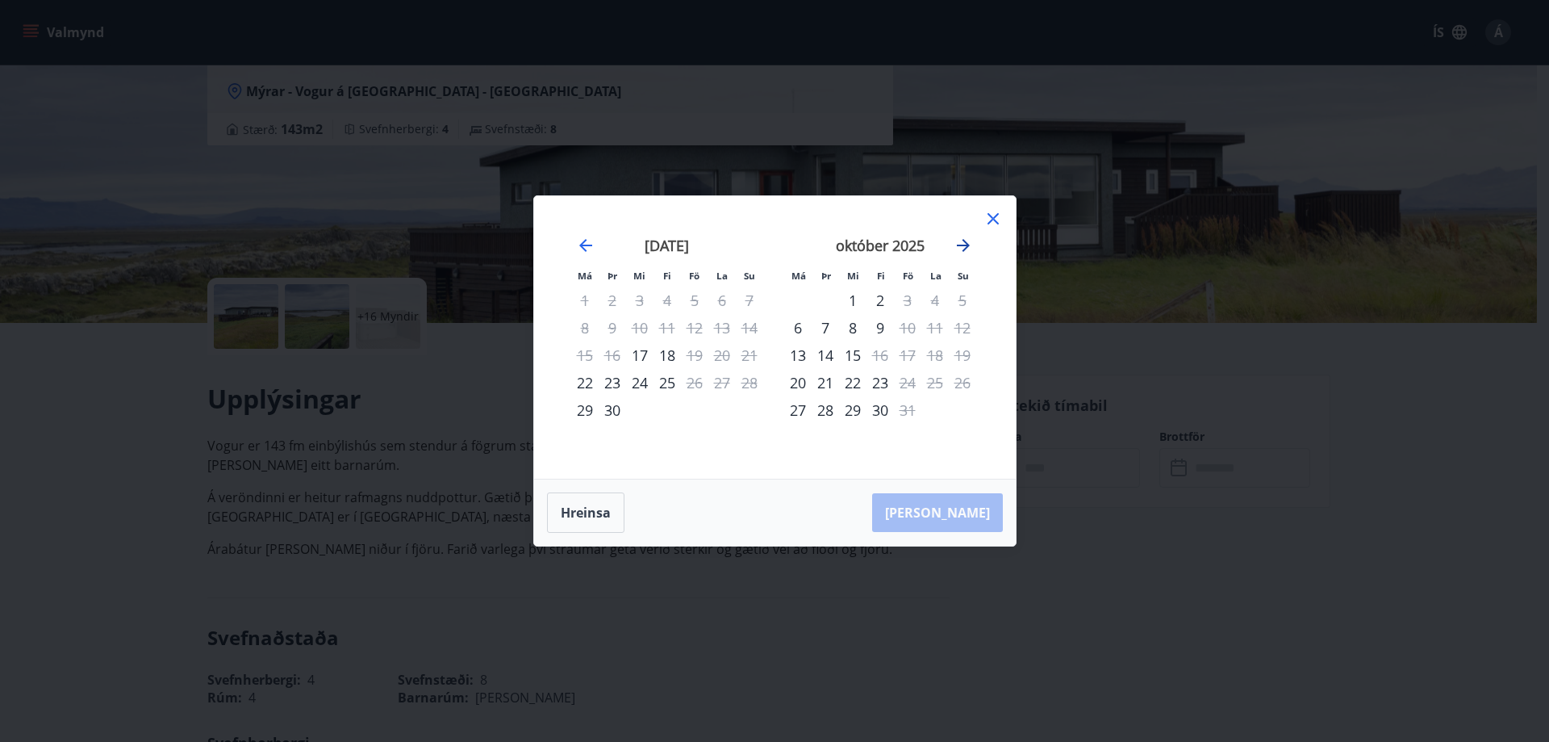
click at [965, 245] on icon "Move forward to switch to the next month." at bounding box center [963, 245] width 13 height 13
click at [988, 215] on icon at bounding box center [993, 218] width 11 height 11
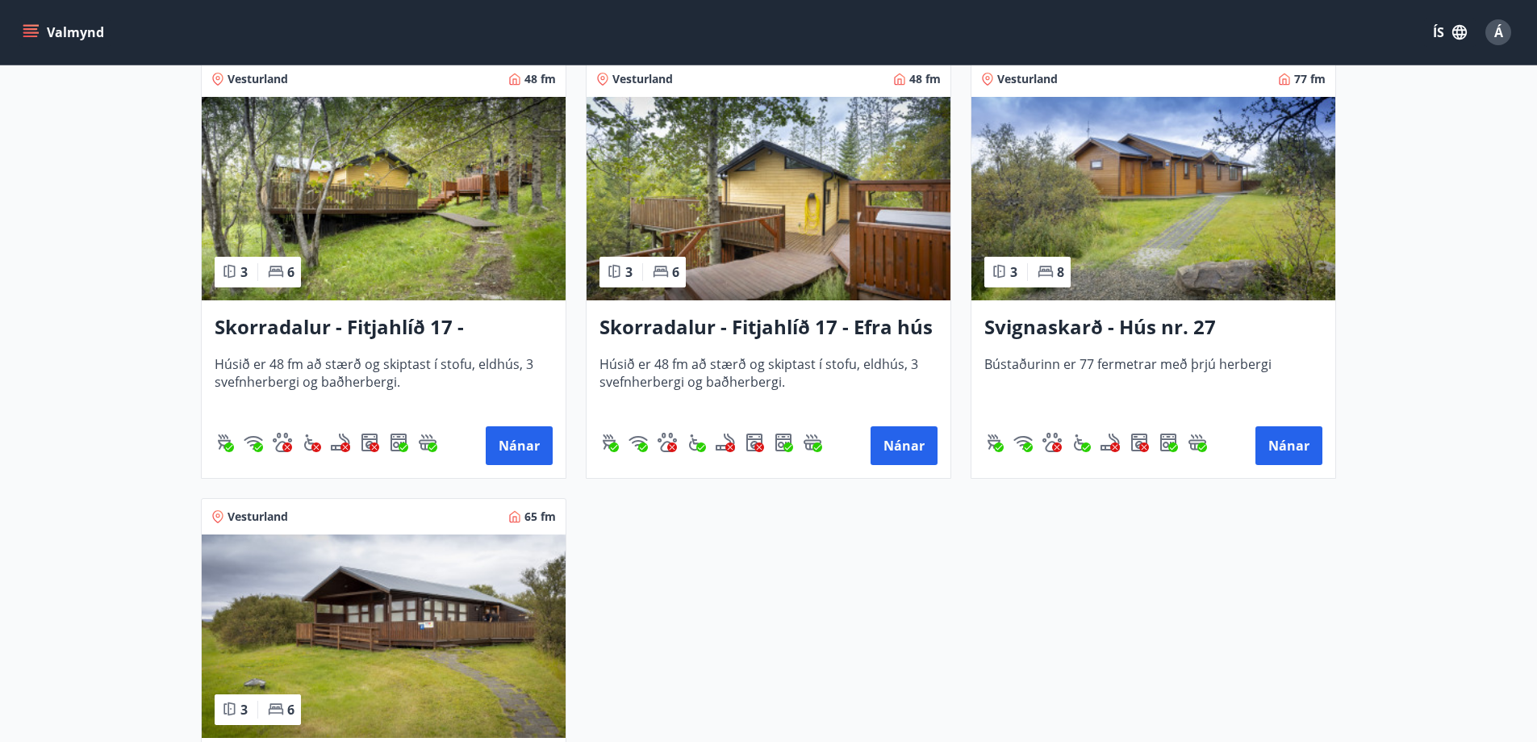
scroll to position [1210, 0]
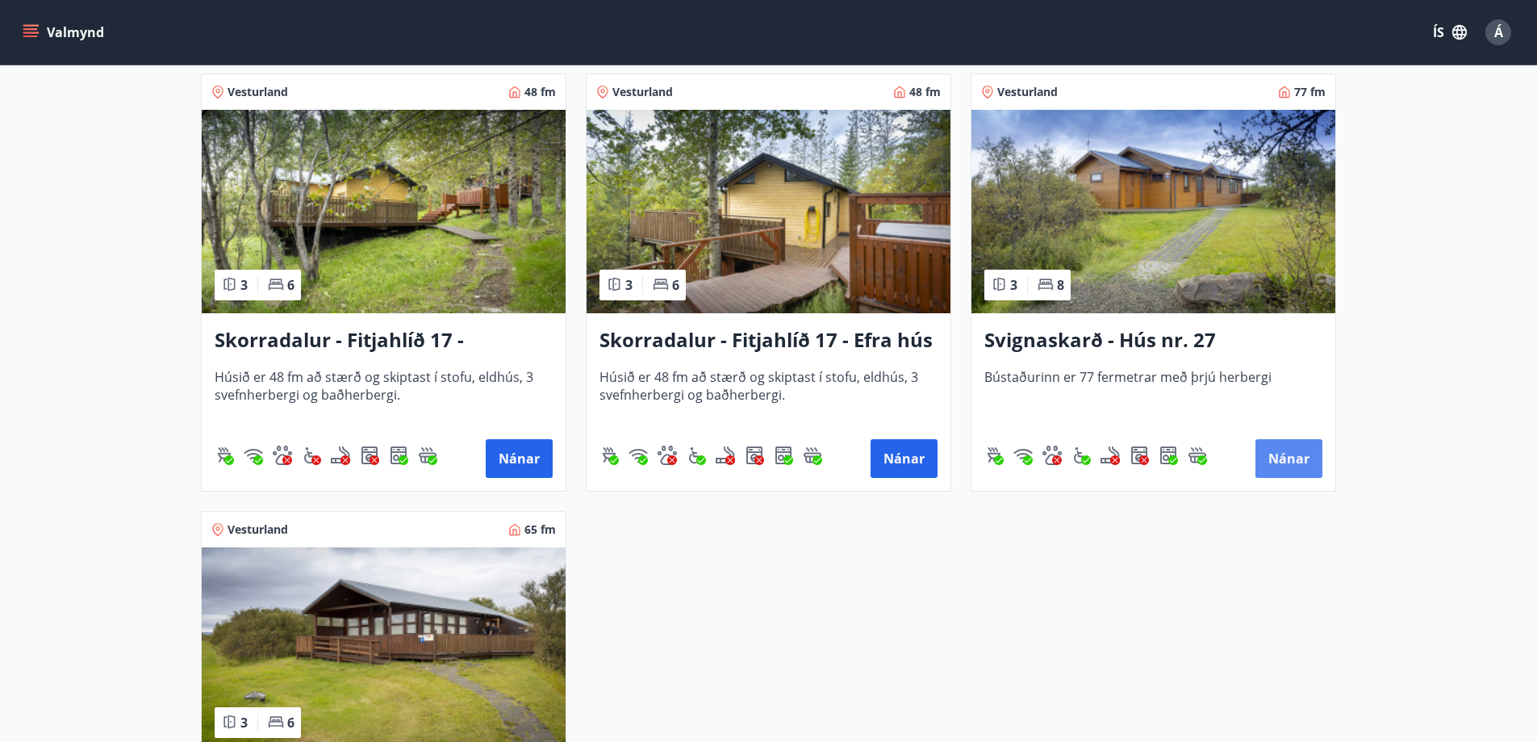
click at [1281, 455] on button "Nánar" at bounding box center [1289, 458] width 67 height 39
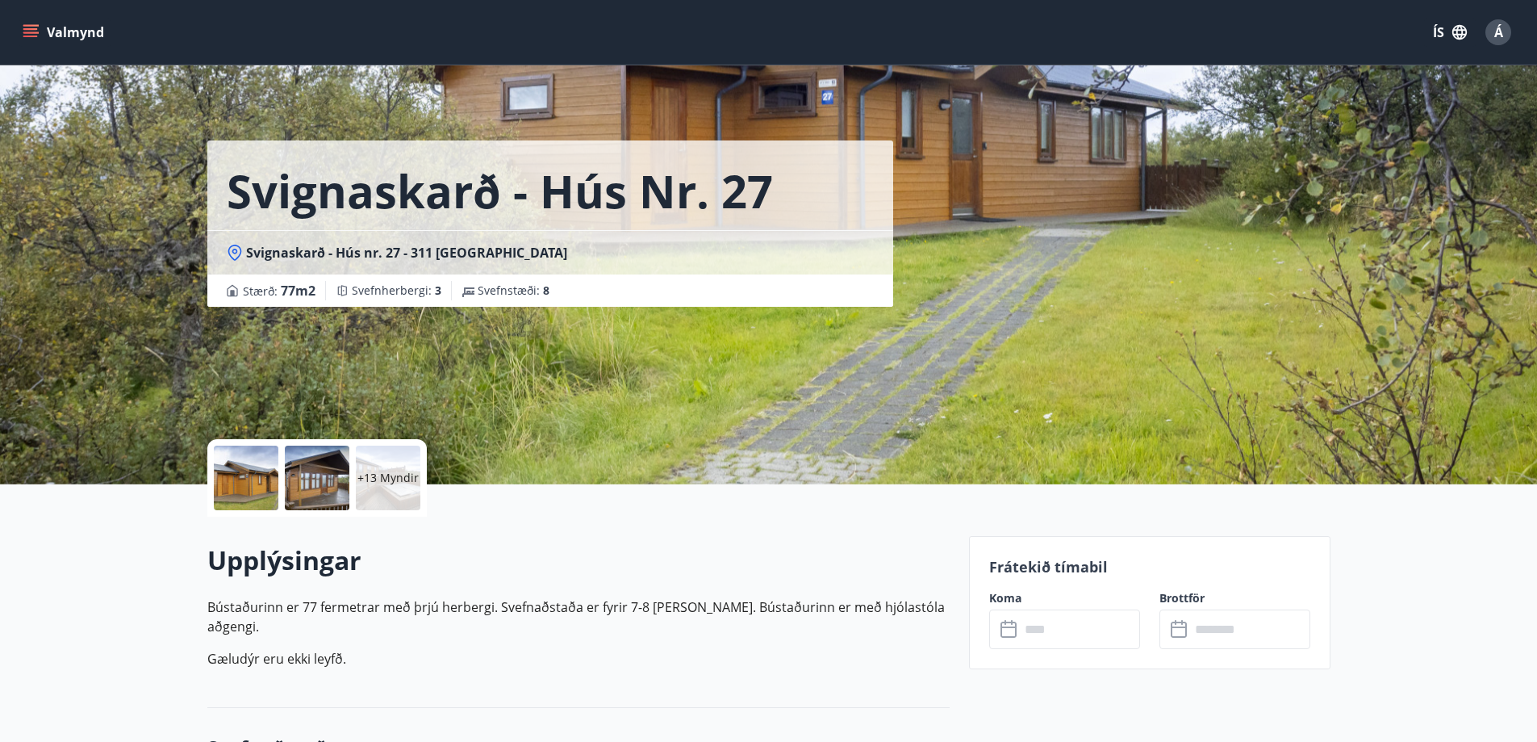
click at [241, 485] on div at bounding box center [246, 477] width 65 height 65
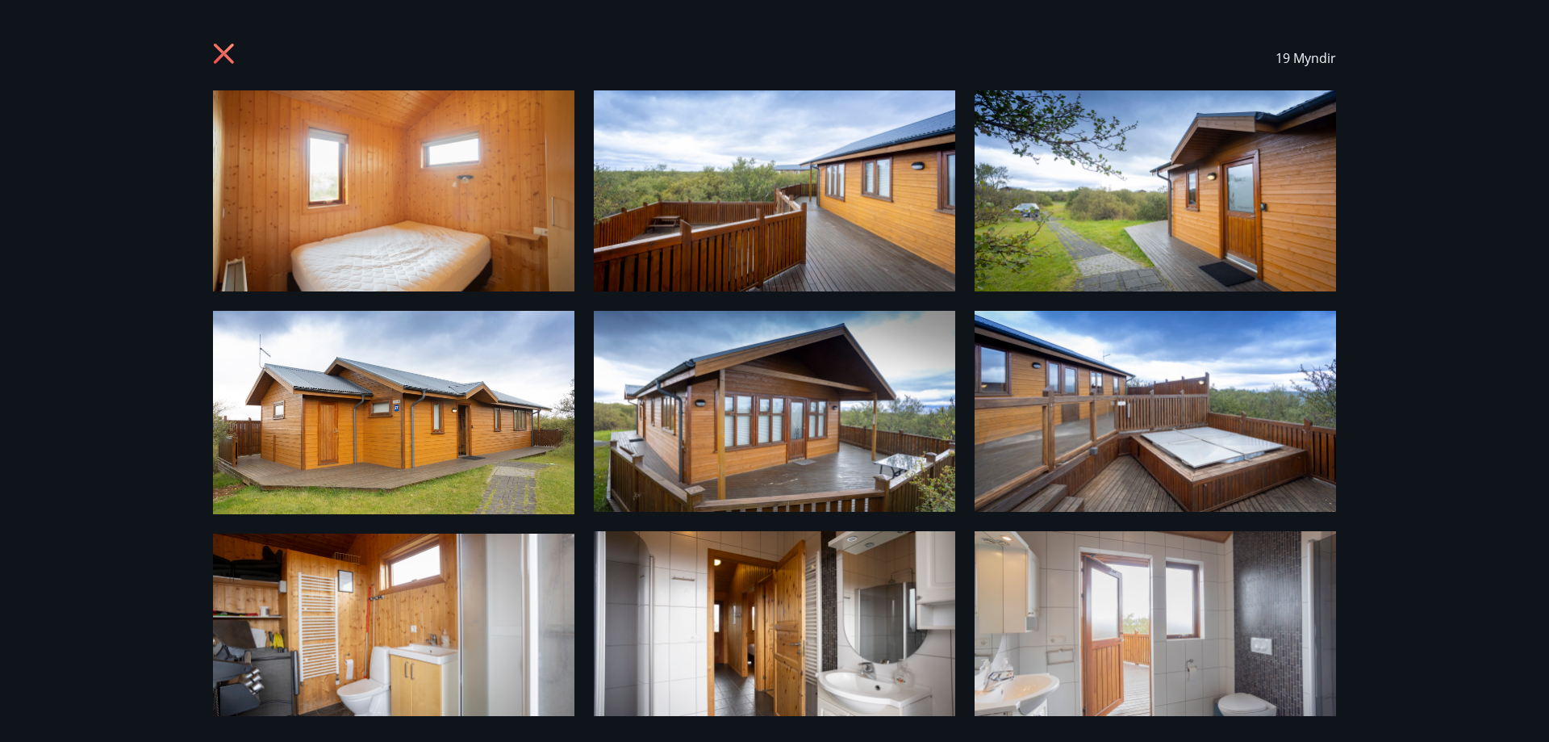
click at [224, 47] on icon at bounding box center [226, 56] width 26 height 26
